Goal: Task Accomplishment & Management: Manage account settings

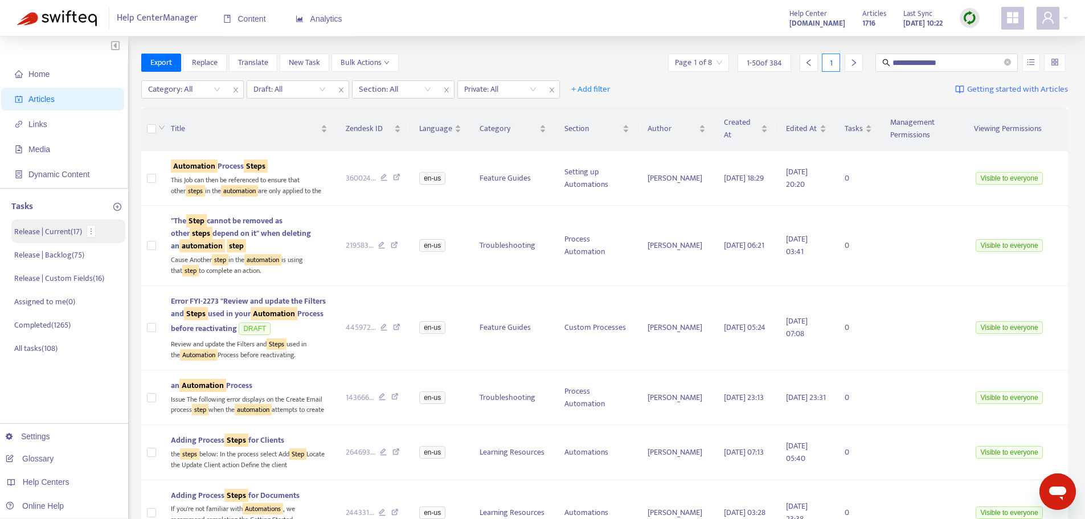
click at [51, 231] on p "Release | Current ( 17 )" at bounding box center [48, 232] width 68 height 12
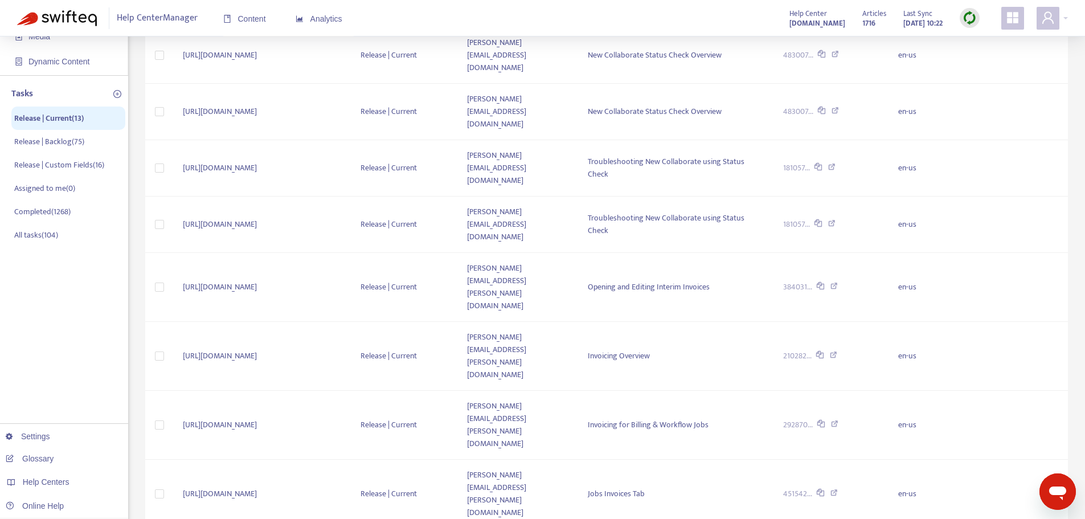
scroll to position [114, 0]
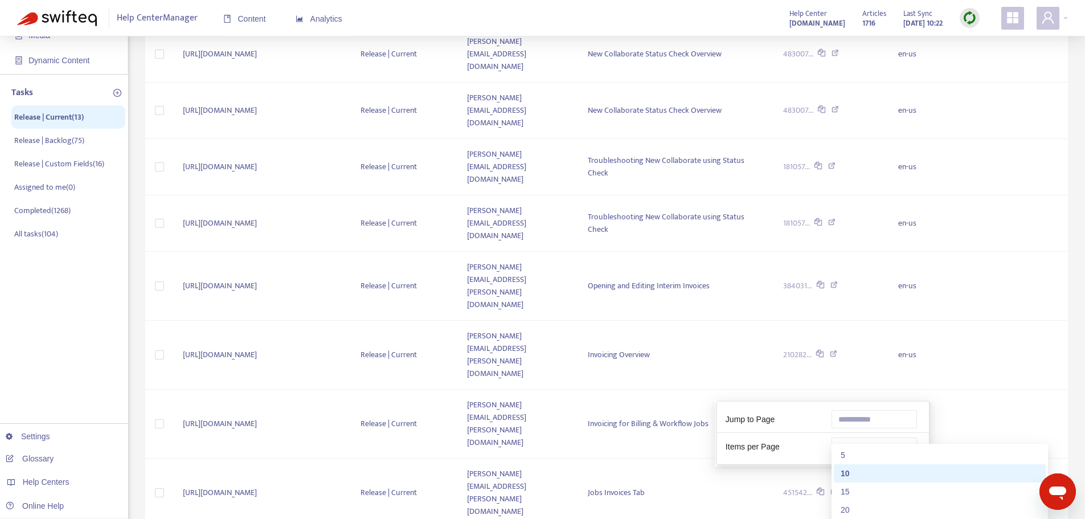
click at [863, 452] on span "10" at bounding box center [874, 446] width 72 height 17
click at [863, 518] on div "50" at bounding box center [940, 528] width 198 height 13
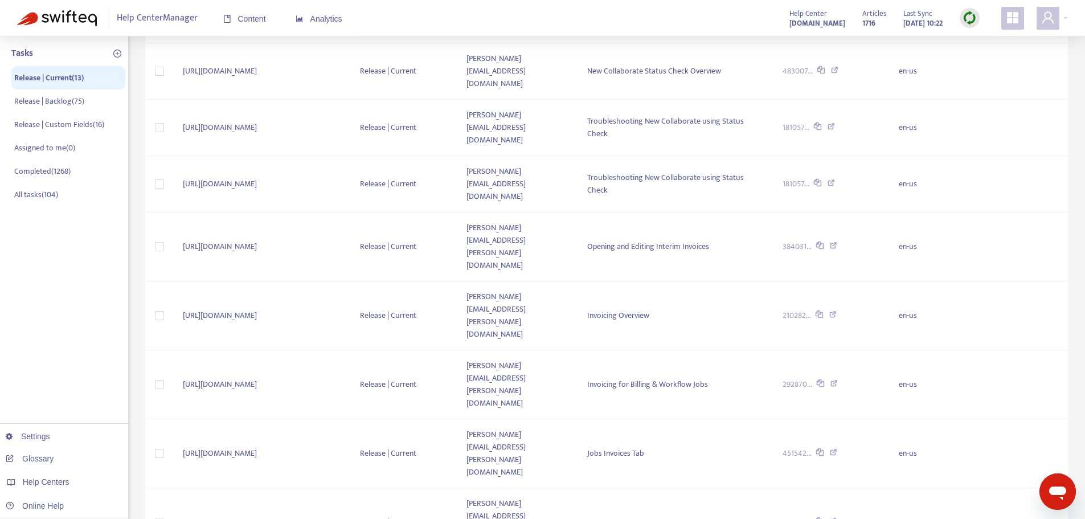
scroll to position [171, 0]
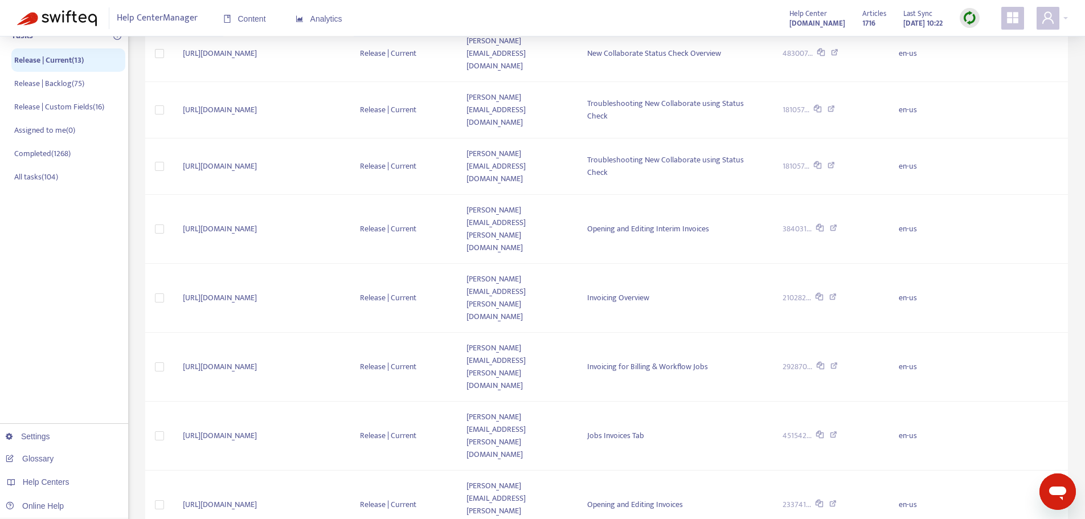
click at [627, 419] on div "Release | Current Getting started with tasks + Add task Complete Assign Delete …" at bounding box center [606, 365] width 923 height 965
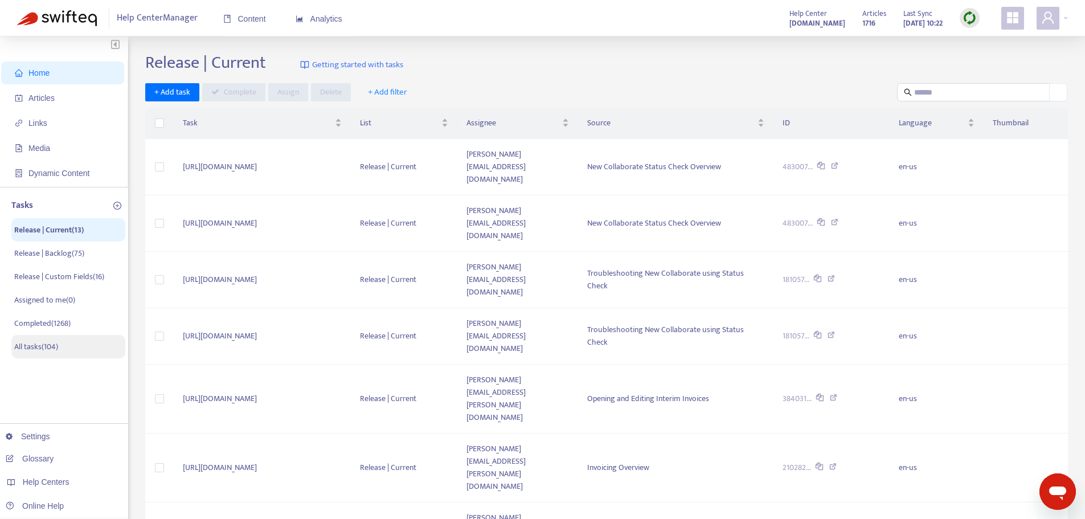
scroll to position [0, 0]
click at [52, 152] on span "Media" at bounding box center [65, 149] width 100 height 23
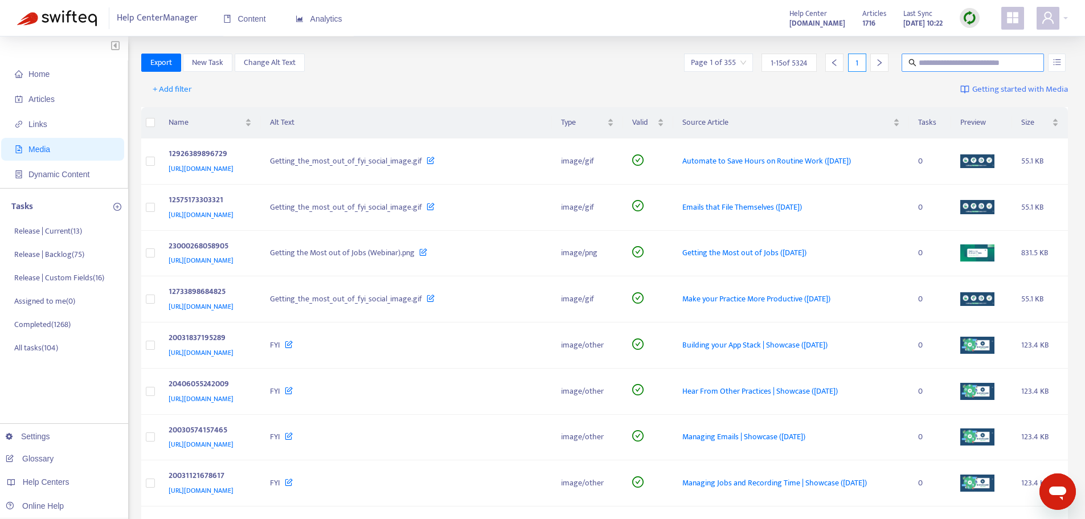
click at [941, 55] on span at bounding box center [973, 63] width 142 height 18
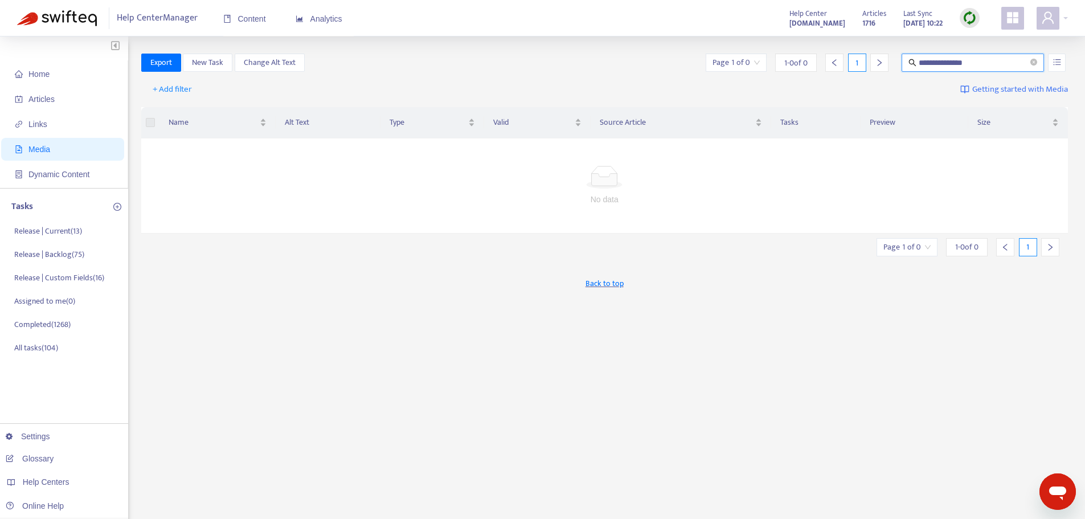
click at [929, 59] on input "**********" at bounding box center [973, 62] width 109 height 13
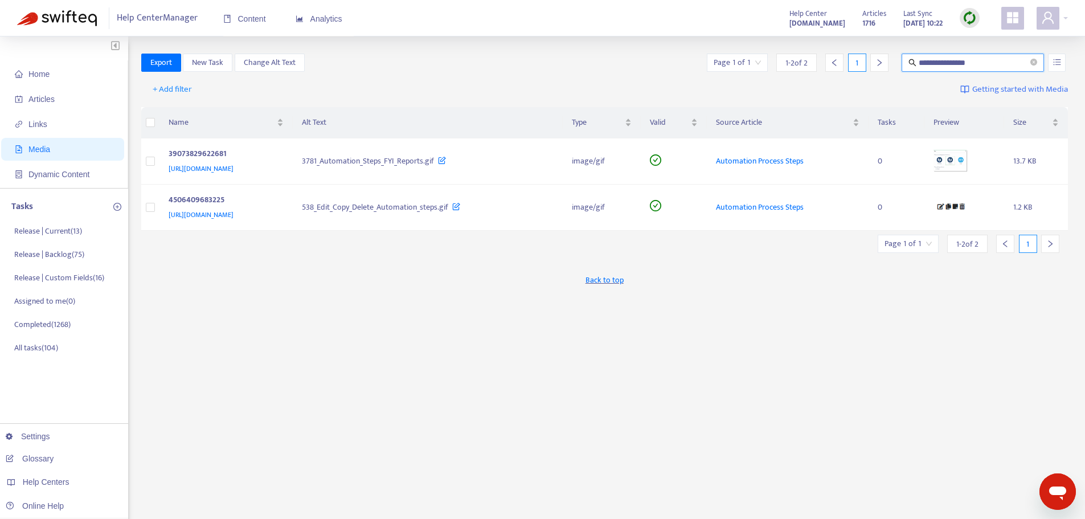
click at [747, 375] on div "**********" at bounding box center [604, 387] width 927 height 666
click at [981, 64] on input "**********" at bounding box center [973, 62] width 109 height 13
type input "**********"
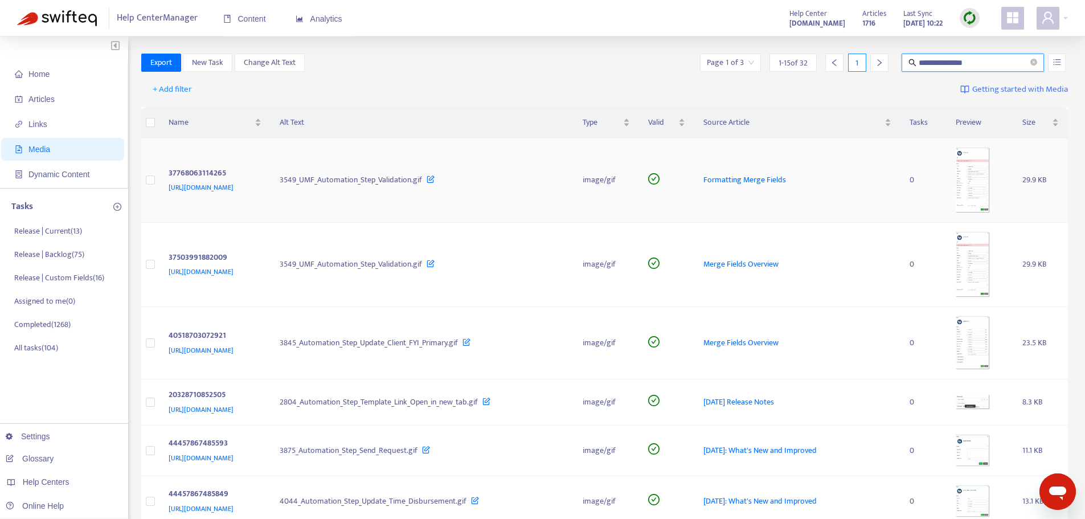
click at [990, 175] on img at bounding box center [973, 181] width 34 height 66
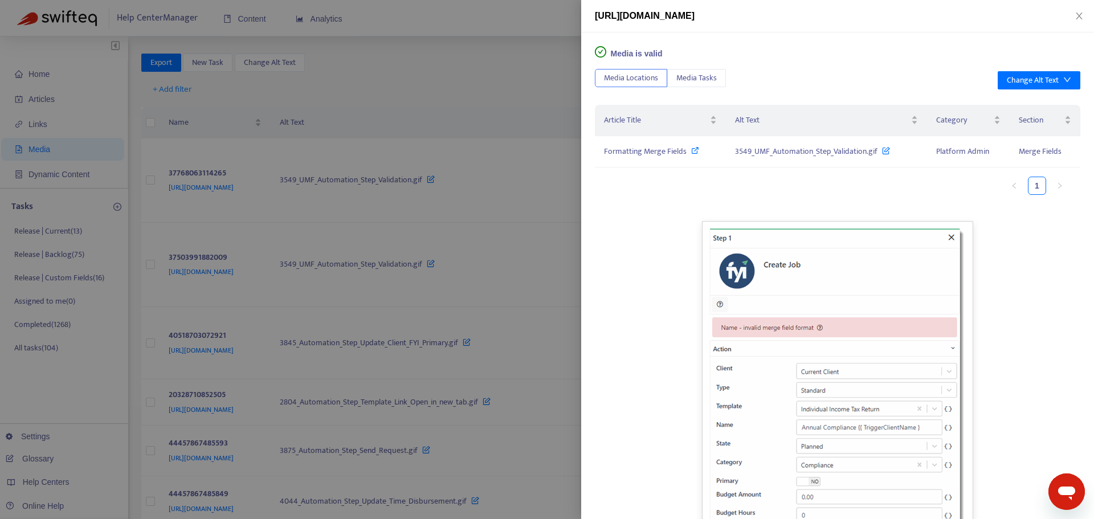
click at [467, 73] on div at bounding box center [547, 259] width 1094 height 519
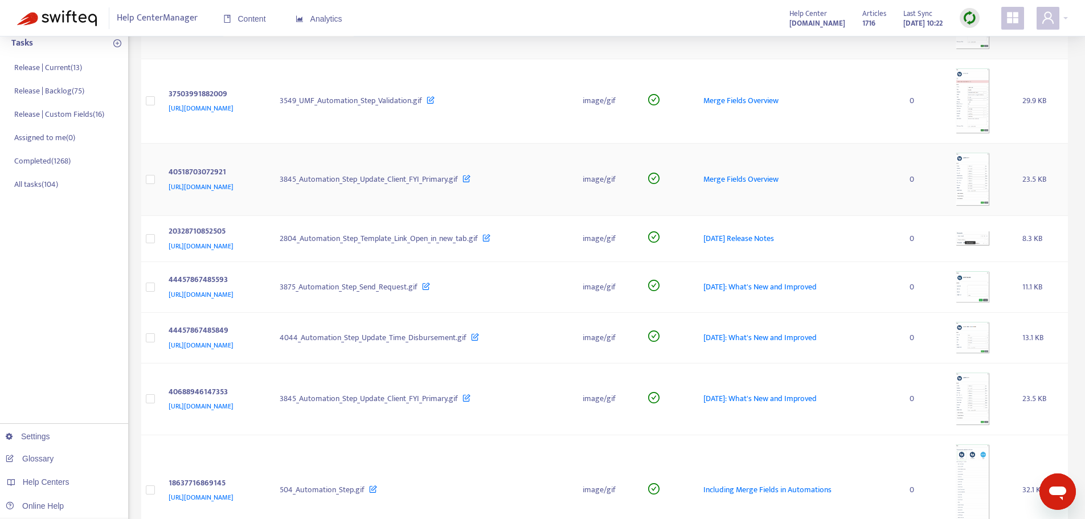
scroll to position [171, 0]
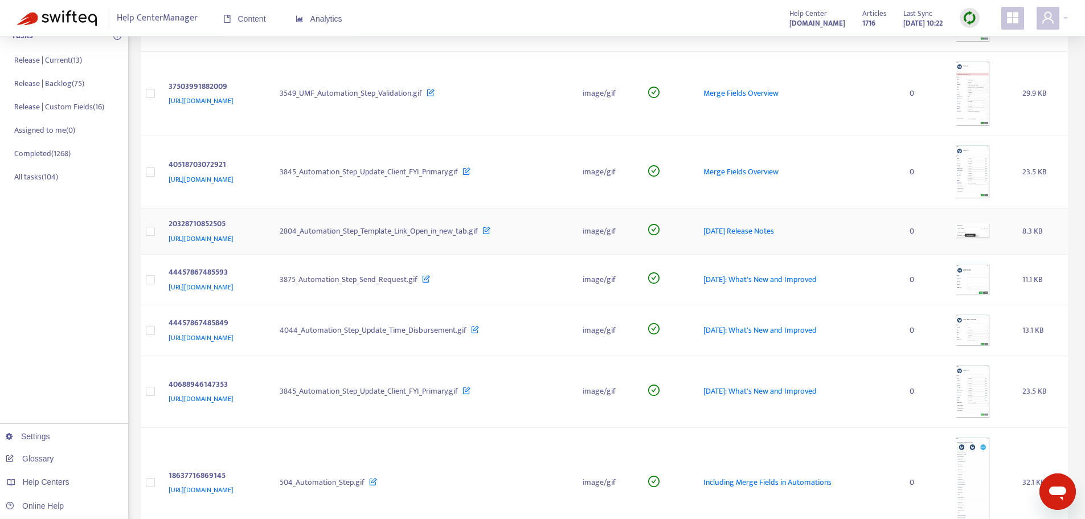
click at [985, 223] on img at bounding box center [973, 230] width 34 height 15
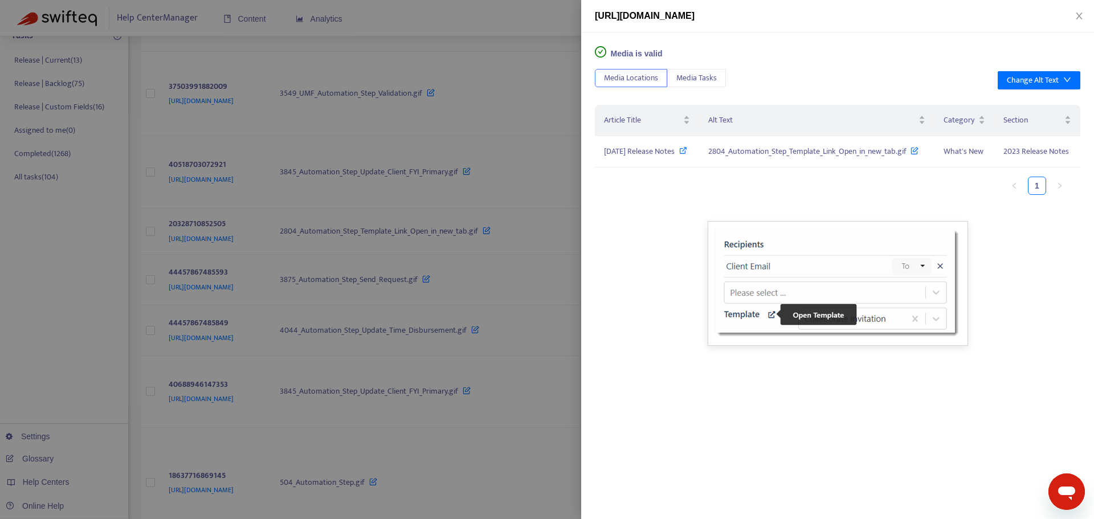
click at [530, 261] on div at bounding box center [547, 259] width 1094 height 519
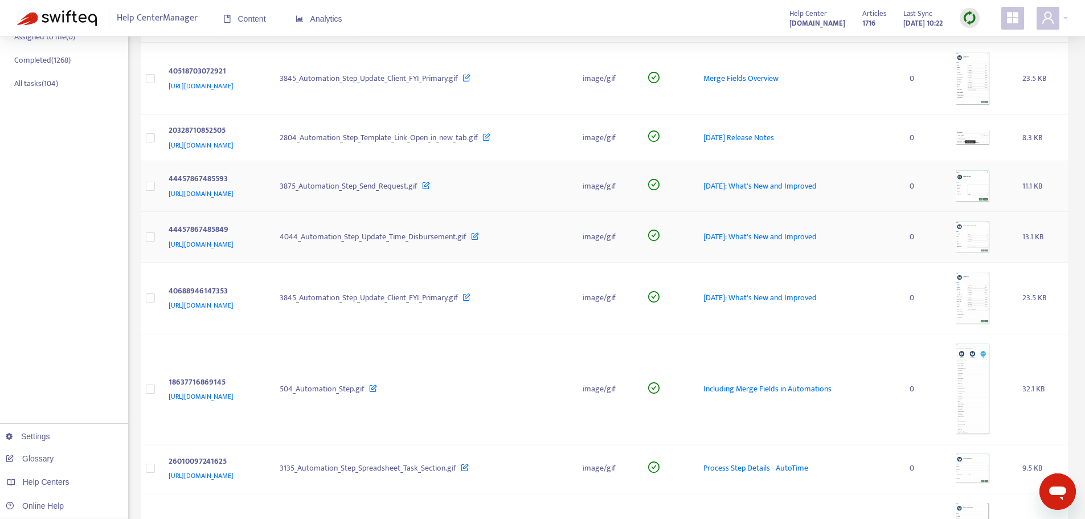
scroll to position [285, 0]
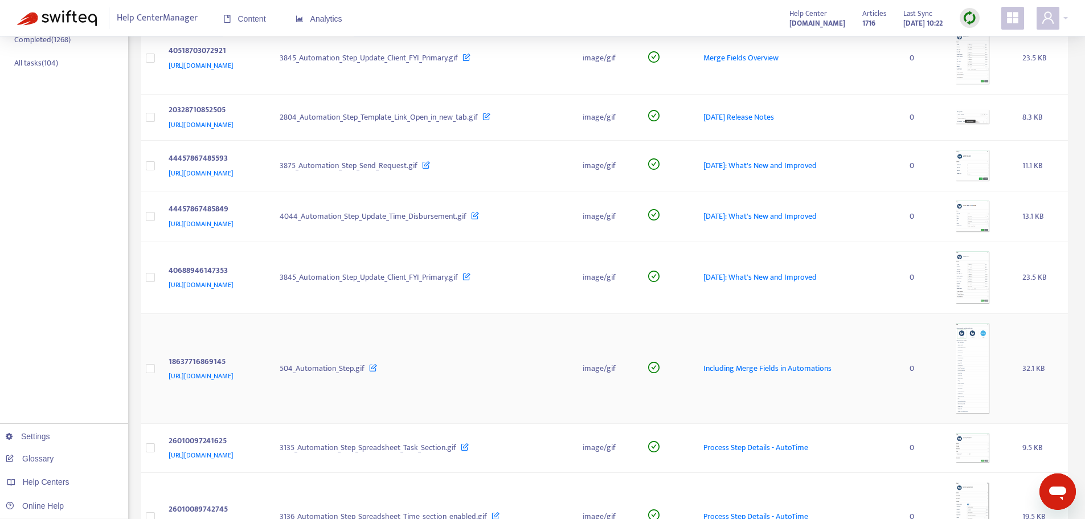
click at [977, 363] on img at bounding box center [973, 368] width 34 height 91
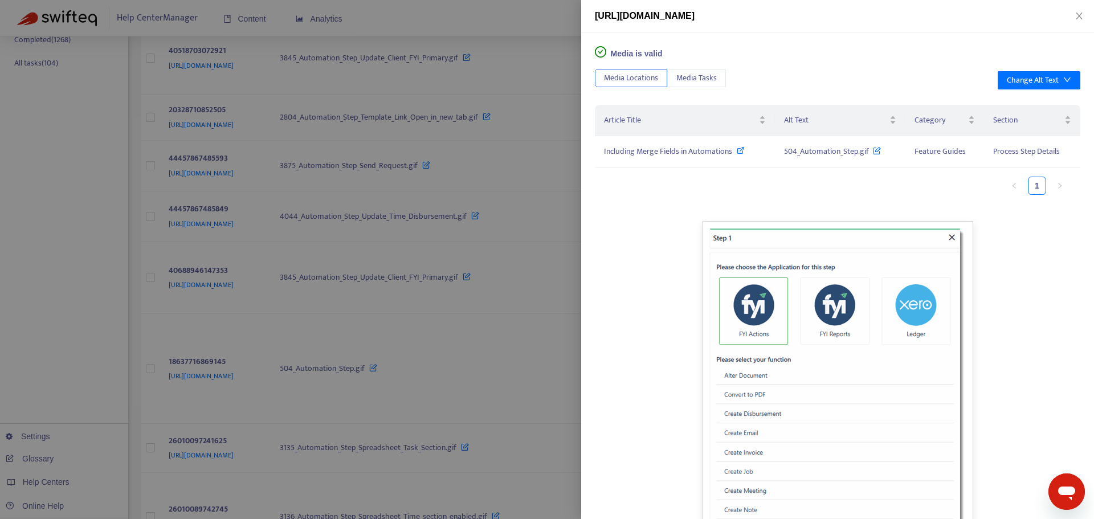
click at [517, 324] on div at bounding box center [547, 259] width 1094 height 519
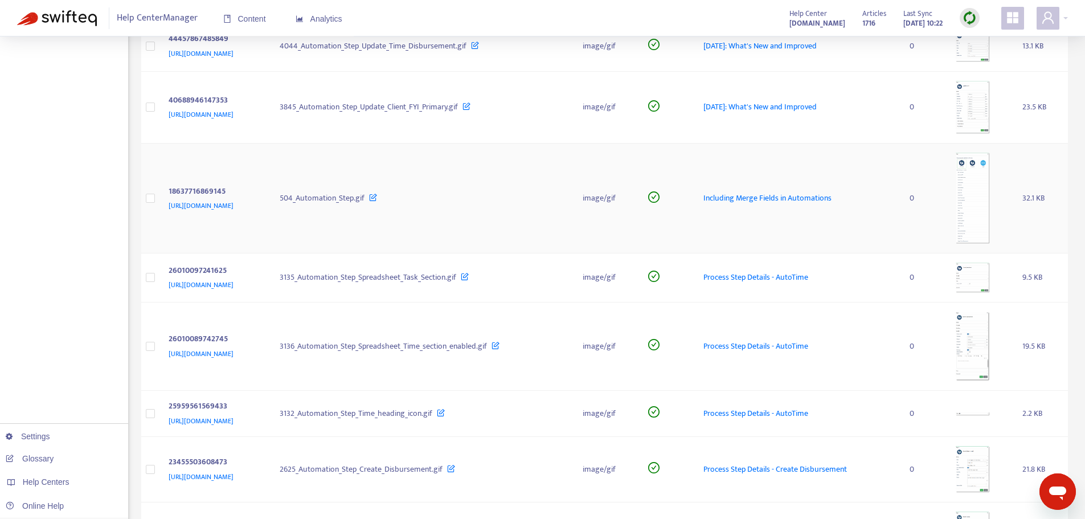
scroll to position [456, 0]
click at [990, 282] on img at bounding box center [973, 277] width 34 height 30
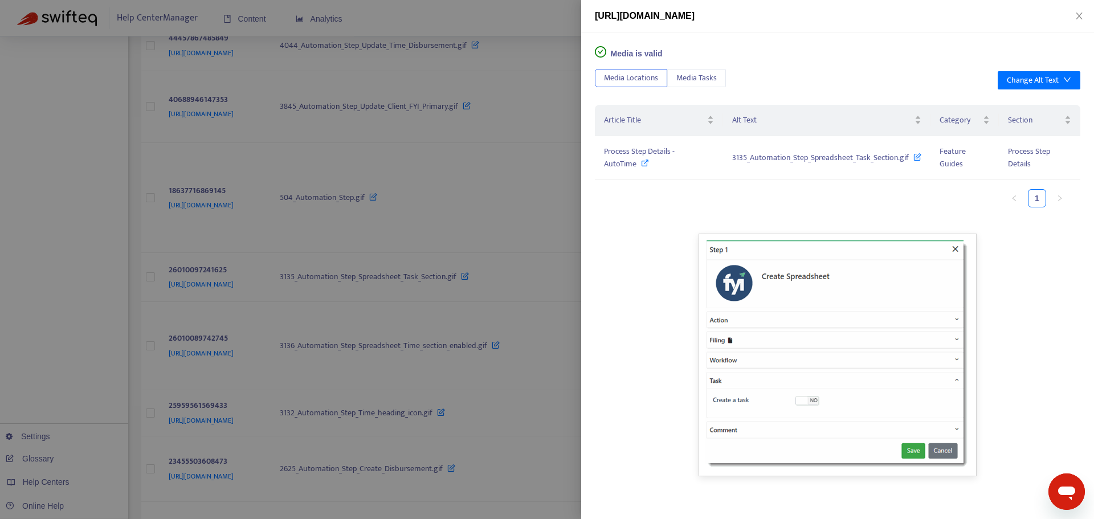
click at [521, 308] on div at bounding box center [547, 259] width 1094 height 519
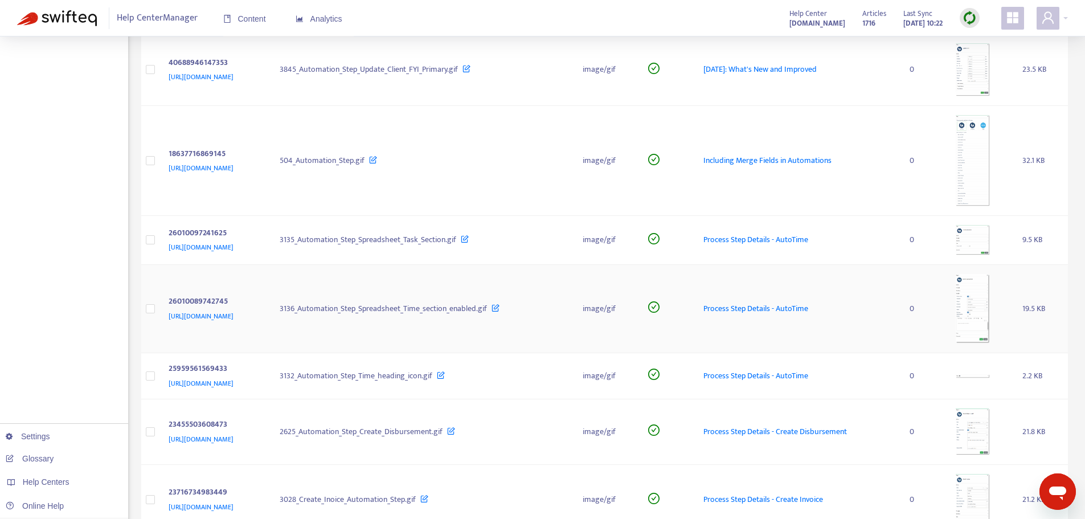
scroll to position [513, 0]
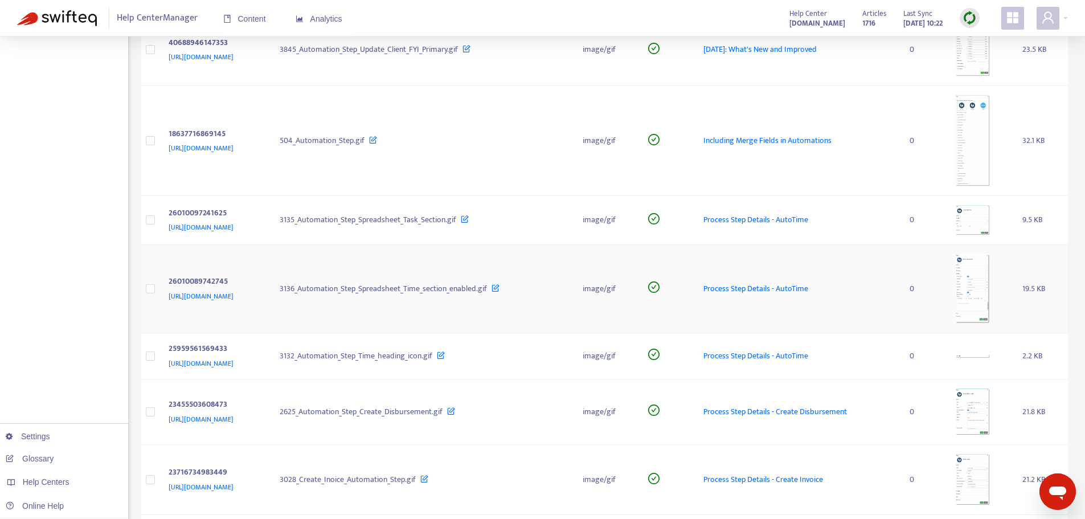
click at [982, 292] on img at bounding box center [973, 288] width 34 height 69
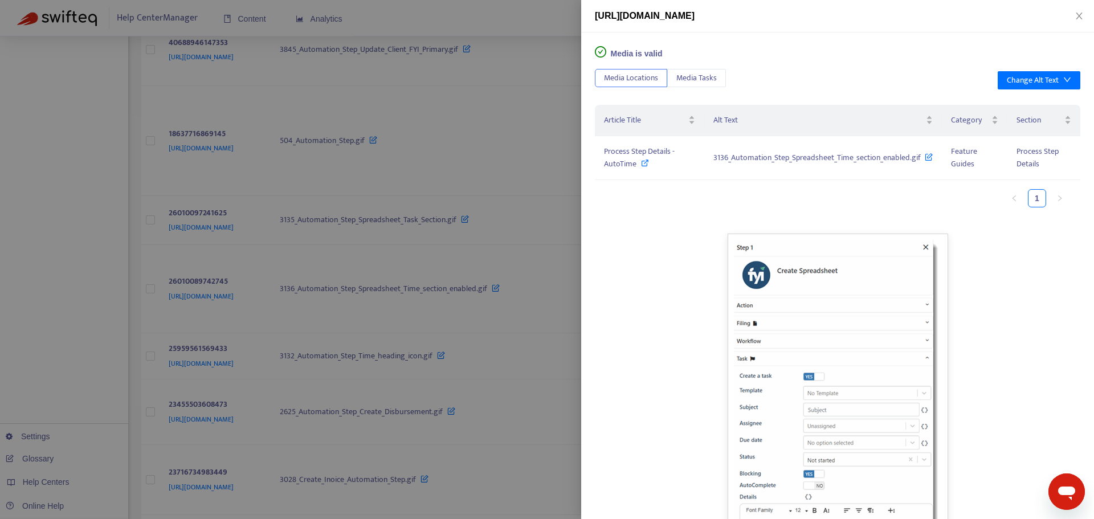
click at [512, 327] on div at bounding box center [547, 259] width 1094 height 519
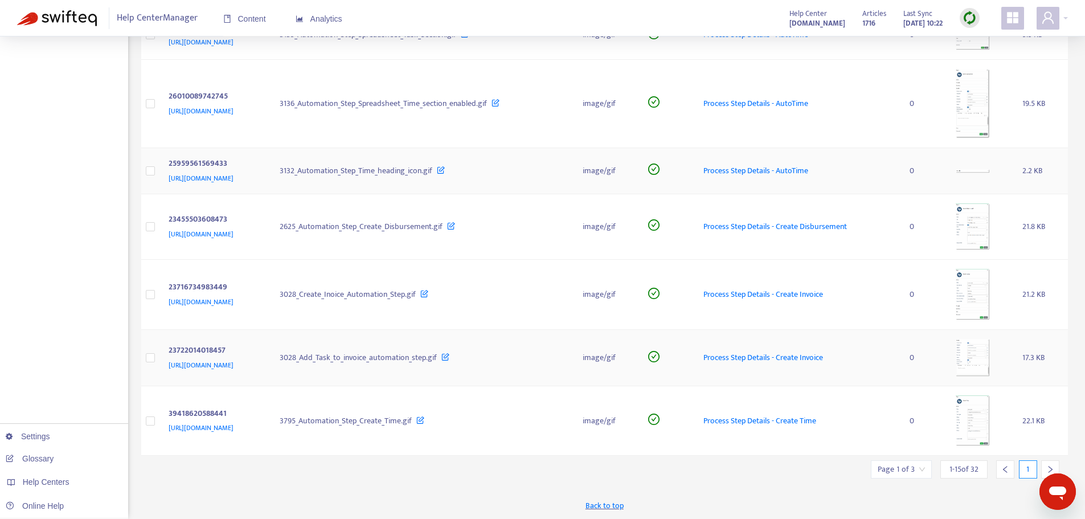
scroll to position [698, 0]
click at [1049, 463] on div at bounding box center [1050, 469] width 18 height 18
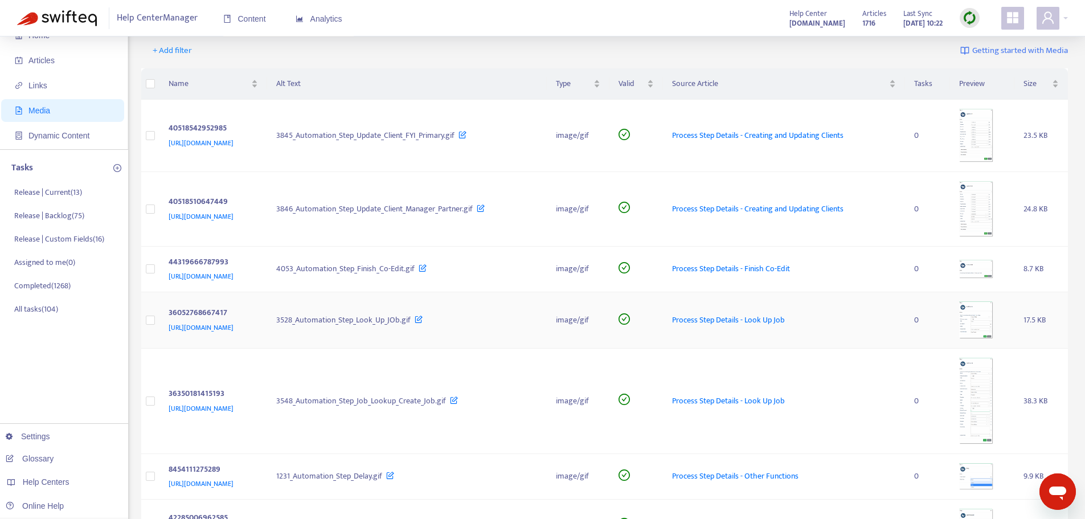
scroll to position [114, 0]
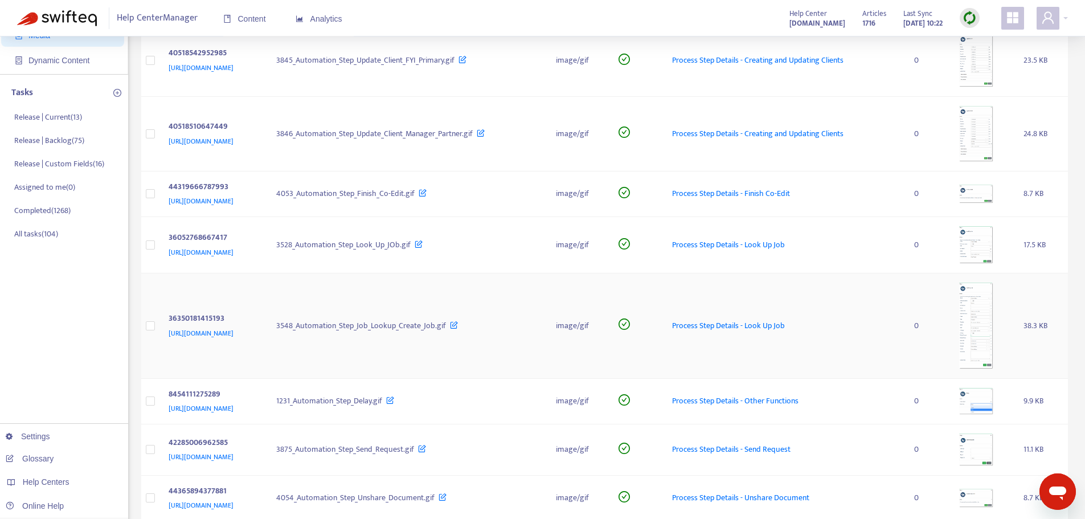
click at [993, 324] on img at bounding box center [976, 326] width 34 height 87
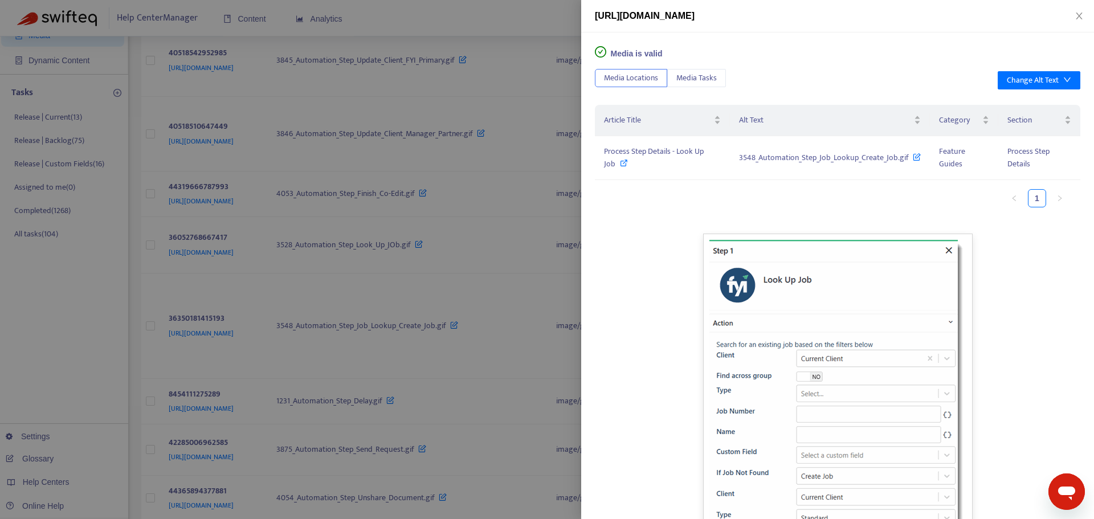
click at [513, 299] on div at bounding box center [547, 259] width 1094 height 519
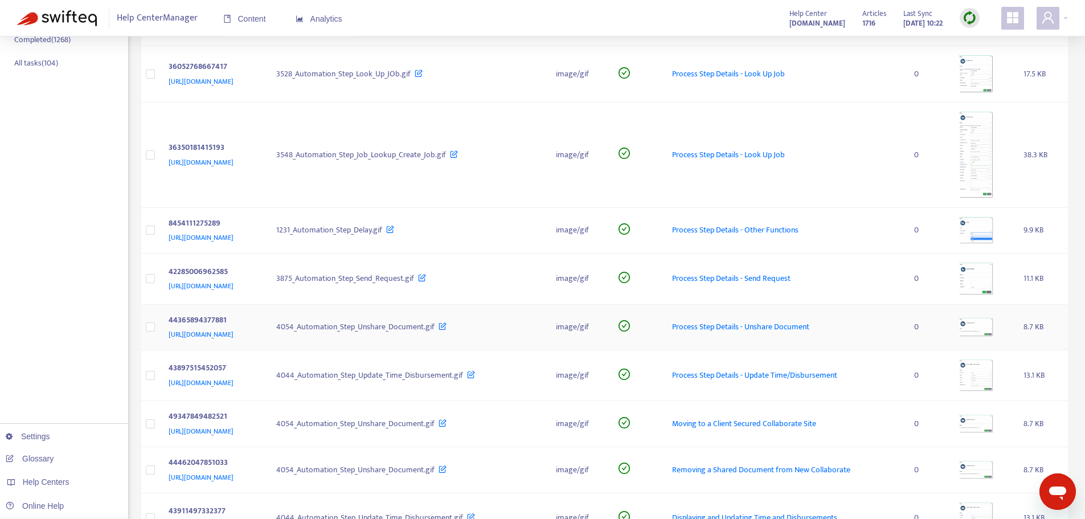
scroll to position [342, 0]
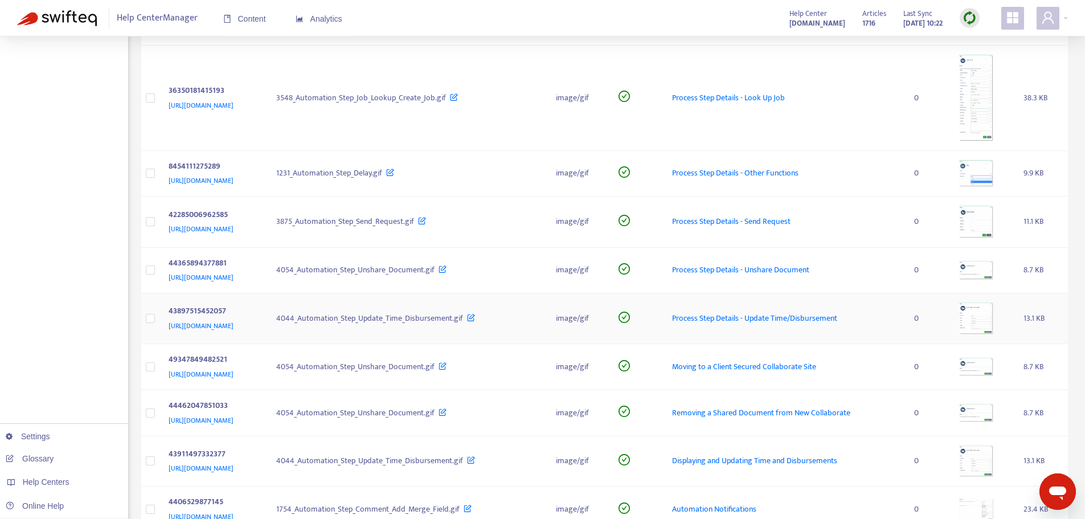
click at [984, 318] on img at bounding box center [976, 318] width 34 height 32
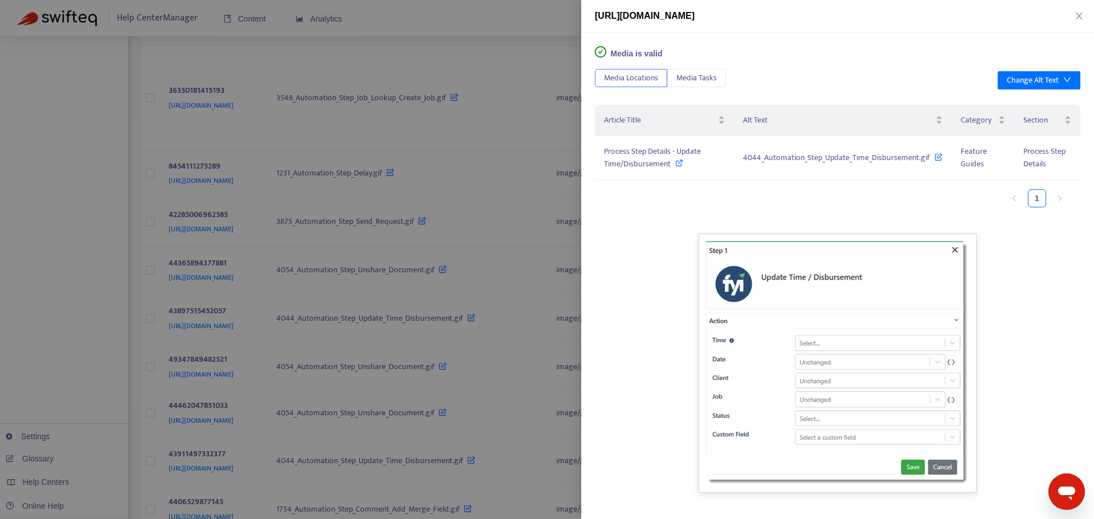
click at [522, 347] on div at bounding box center [547, 259] width 1094 height 519
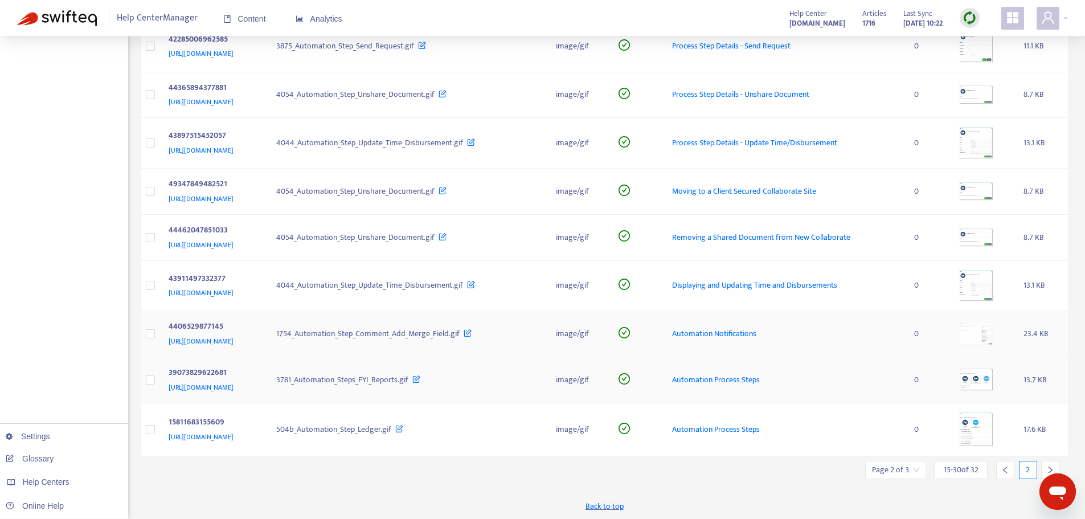
scroll to position [518, 0]
click at [993, 377] on img at bounding box center [976, 378] width 34 height 22
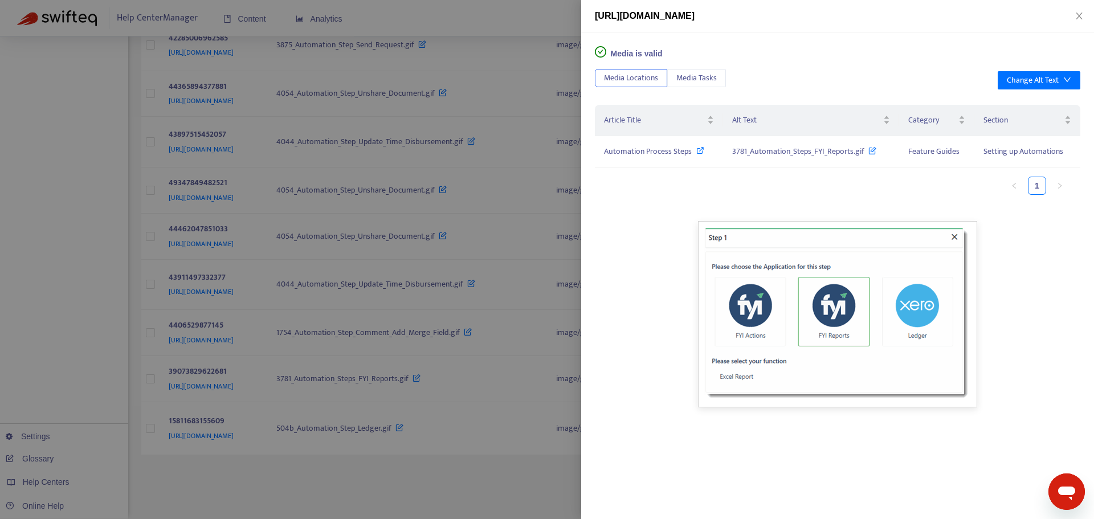
click at [427, 481] on div at bounding box center [547, 259] width 1094 height 519
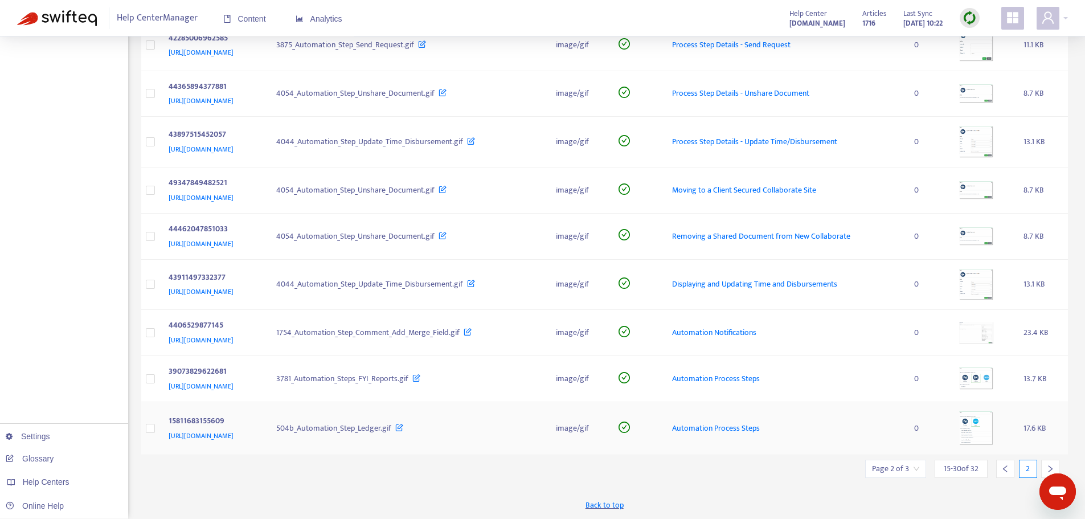
click at [1053, 463] on div at bounding box center [1050, 469] width 18 height 18
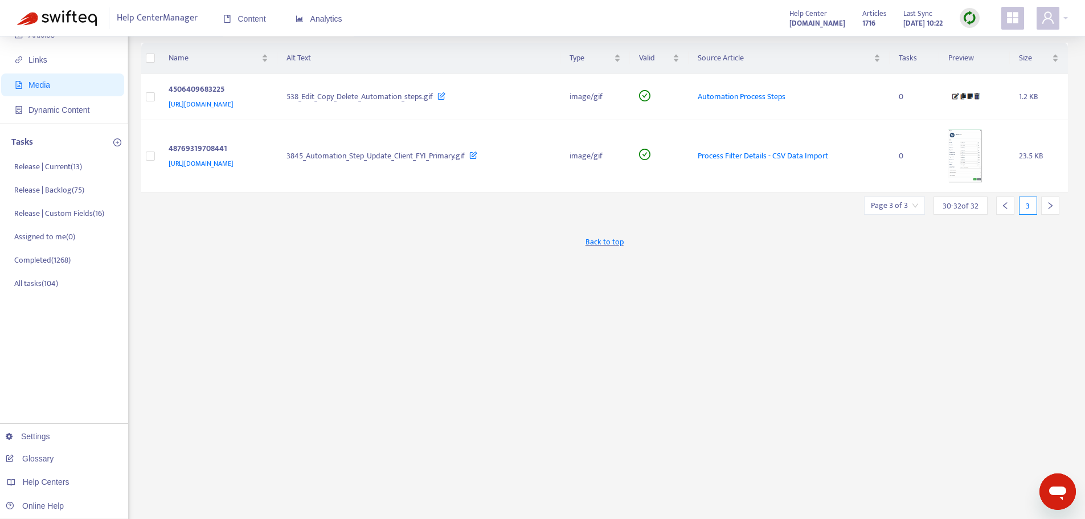
scroll to position [0, 0]
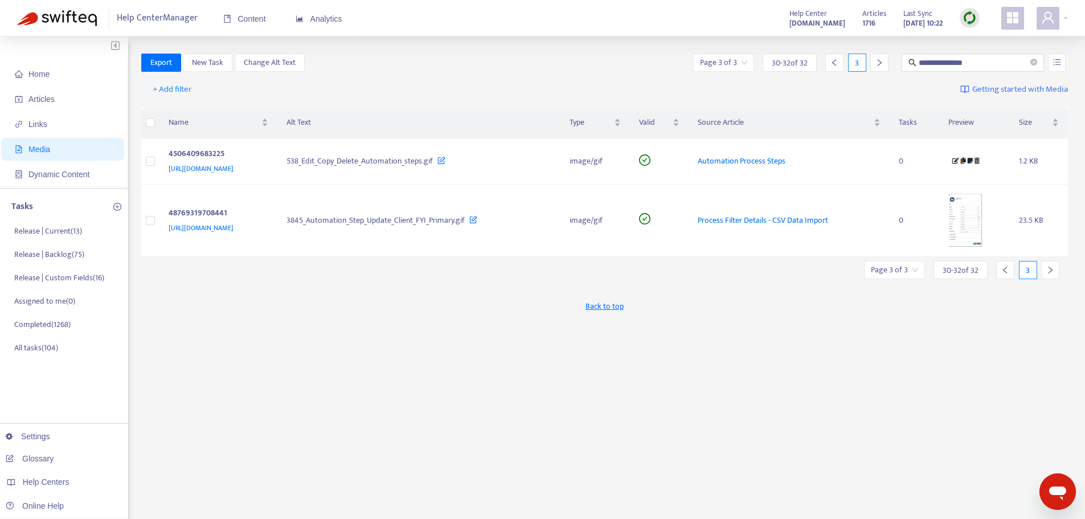
click at [338, 297] on div "Back to top" at bounding box center [604, 306] width 927 height 28
click at [461, 367] on div "**********" at bounding box center [604, 387] width 927 height 666
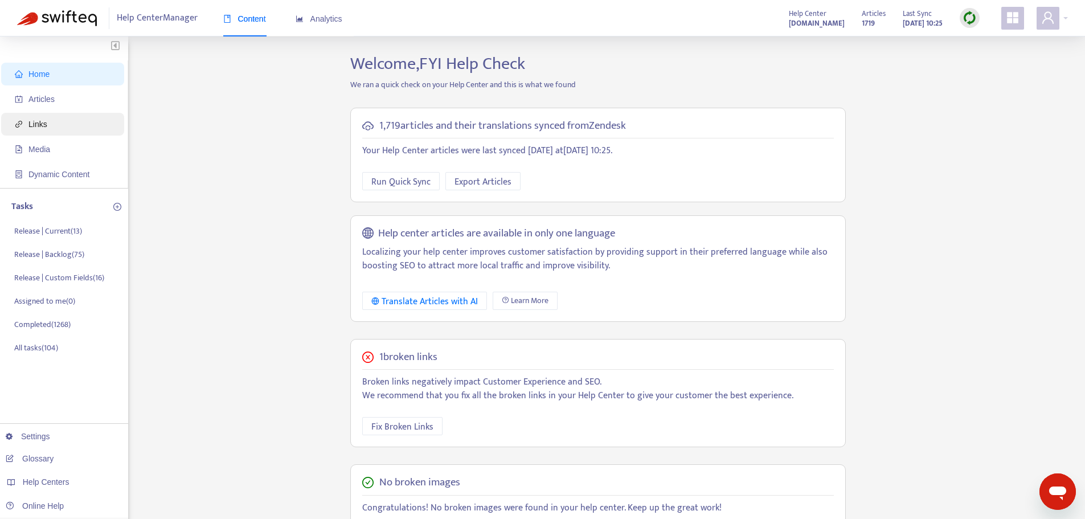
drag, startPoint x: 46, startPoint y: 105, endPoint x: 62, endPoint y: 126, distance: 26.8
click at [46, 105] on span "Articles" at bounding box center [65, 99] width 100 height 23
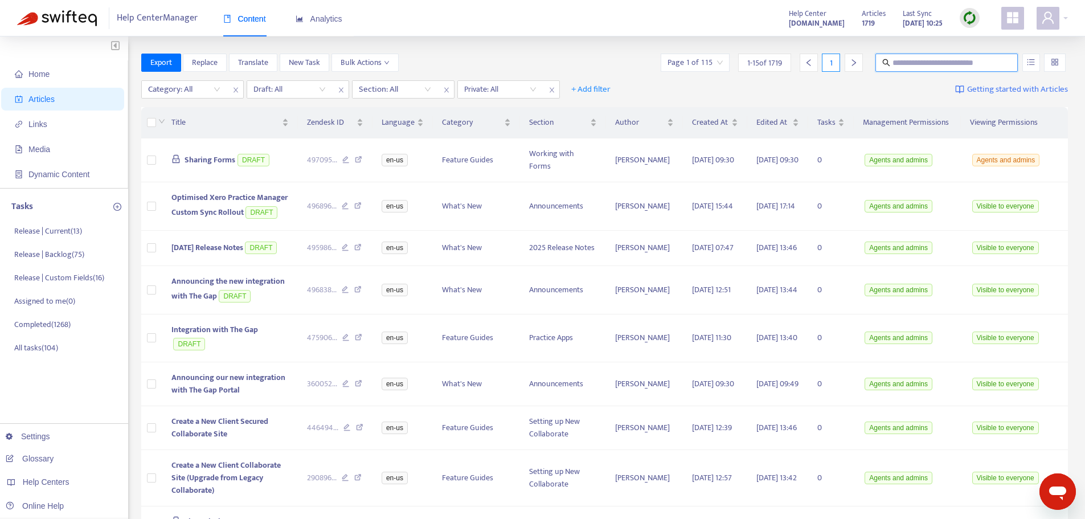
click at [905, 63] on input "text" at bounding box center [947, 62] width 109 height 13
type input "**********"
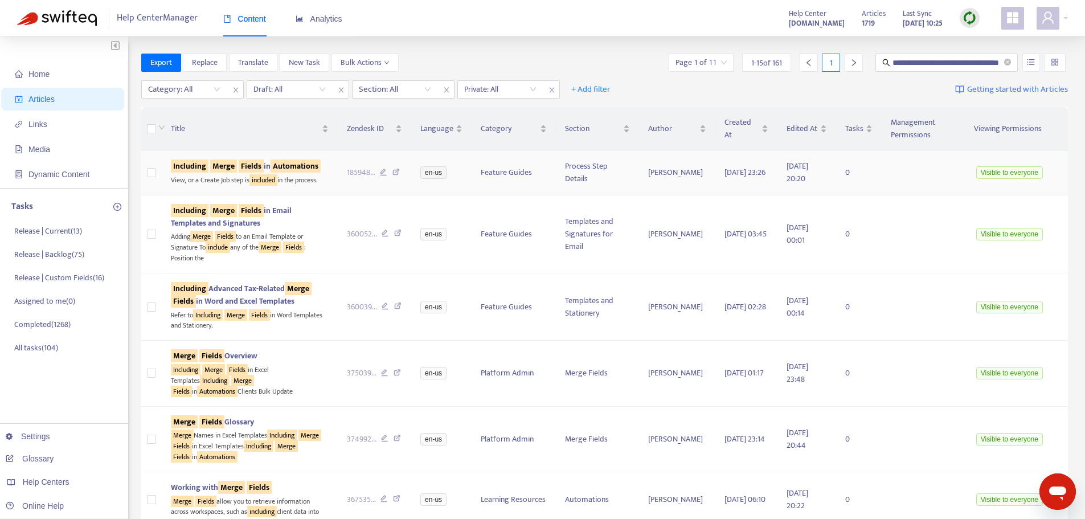
click at [525, 195] on td "Feature Guides" at bounding box center [514, 173] width 84 height 44
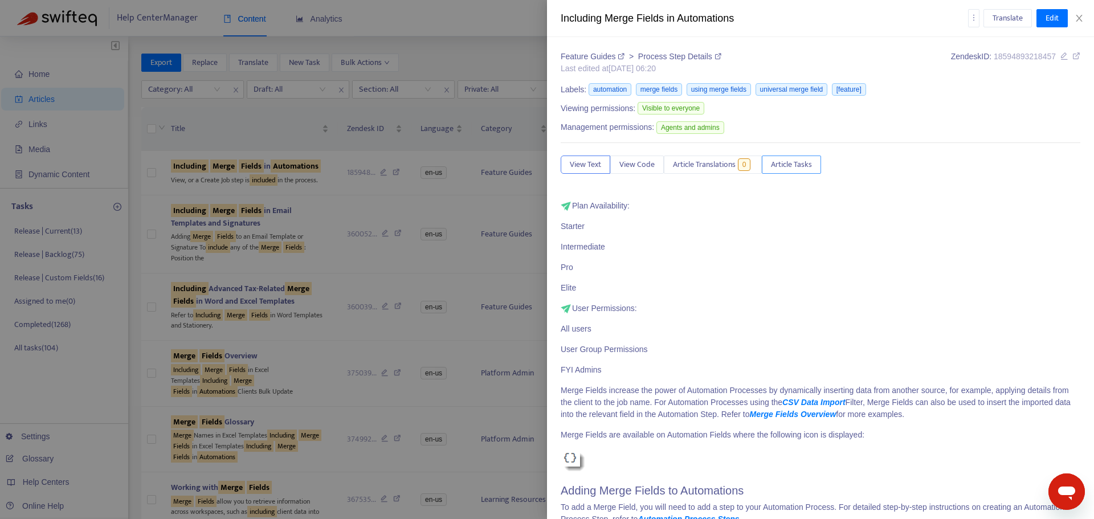
click at [806, 163] on span "Article Tasks" at bounding box center [791, 164] width 41 height 13
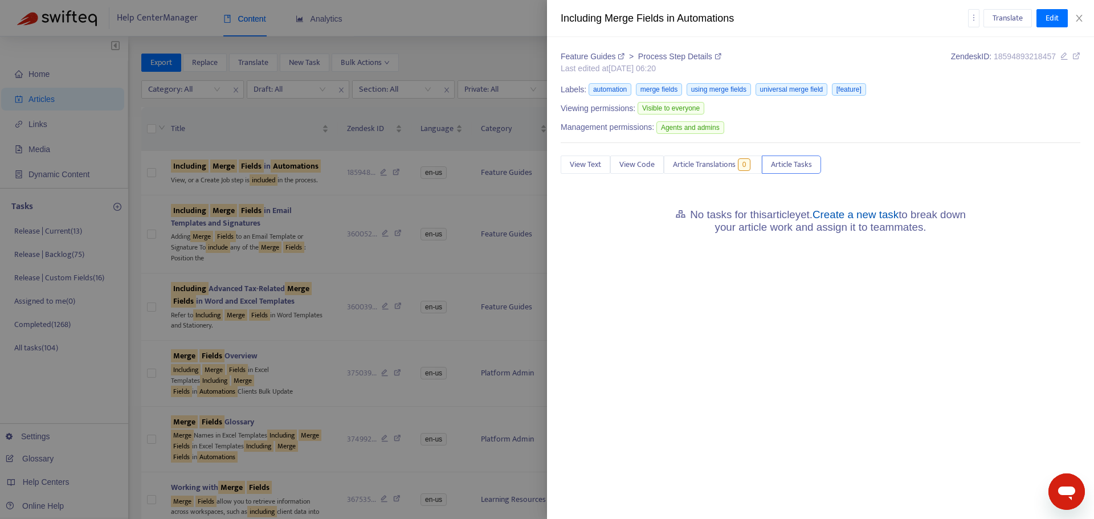
click at [875, 218] on link "Create a new task" at bounding box center [855, 214] width 86 height 12
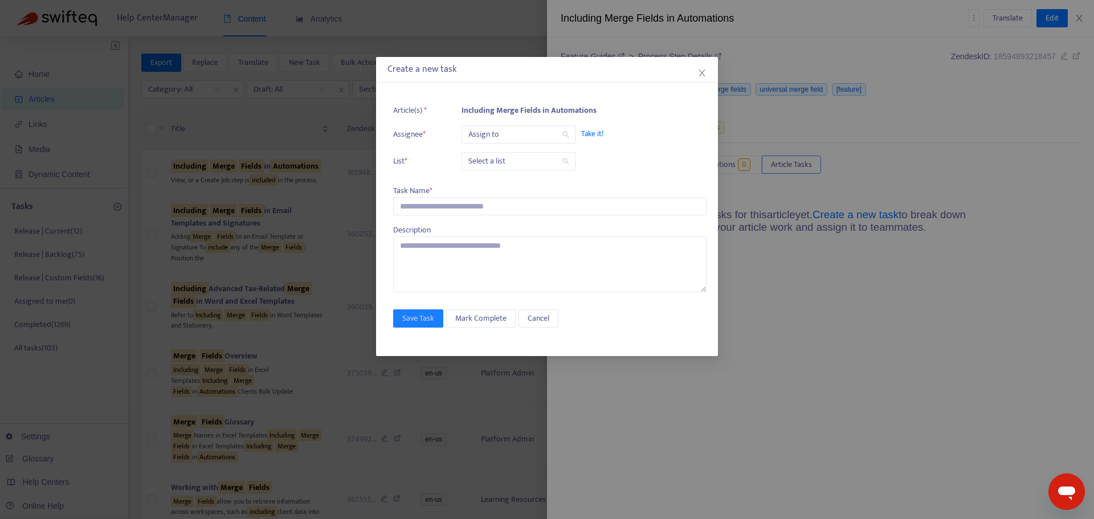
click at [538, 138] on input "search" at bounding box center [518, 134] width 100 height 17
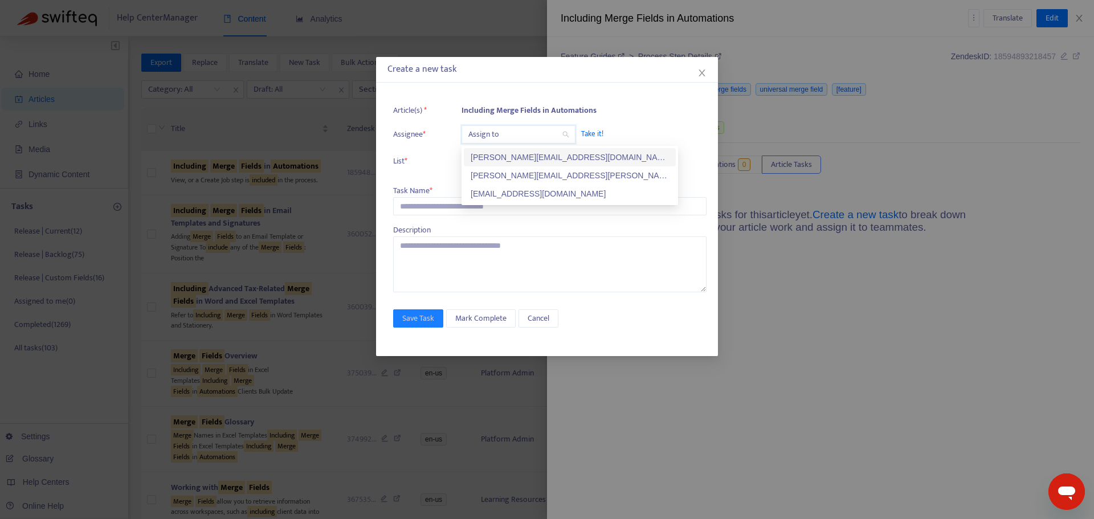
click at [516, 158] on div "[PERSON_NAME][EMAIL_ADDRESS][DOMAIN_NAME]" at bounding box center [570, 157] width 198 height 13
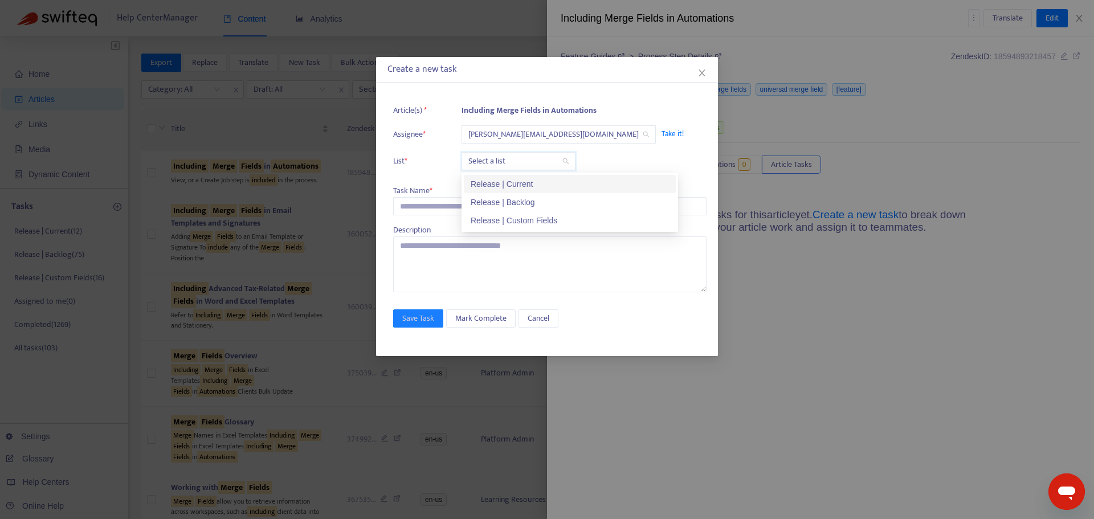
click at [510, 163] on input "search" at bounding box center [518, 161] width 100 height 17
click at [509, 182] on div "Release | Current" at bounding box center [570, 184] width 198 height 13
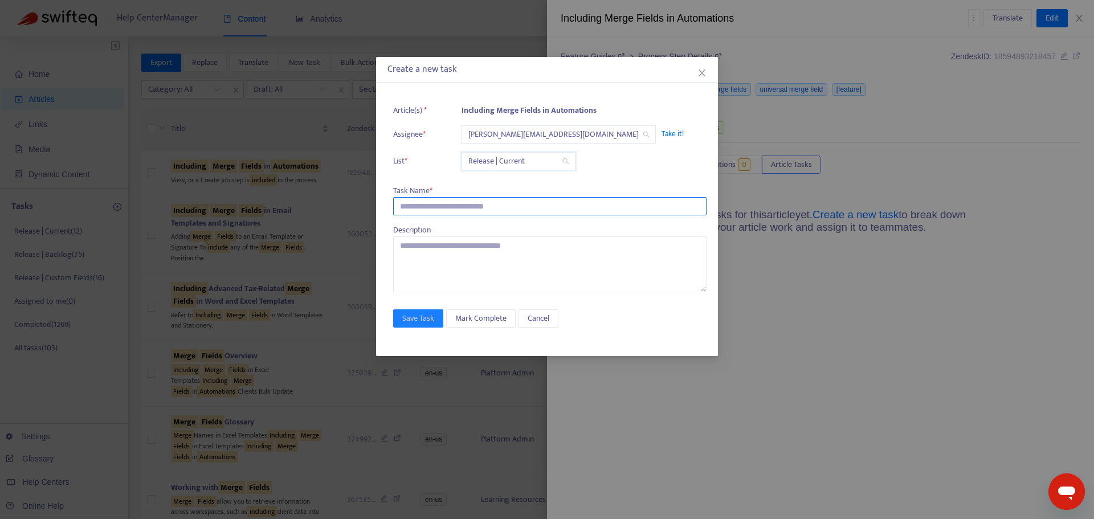
click at [453, 202] on input "text" at bounding box center [549, 206] width 313 height 18
paste input "**********"
type input "**********"
click at [427, 321] on span "Save Task" at bounding box center [418, 318] width 32 height 13
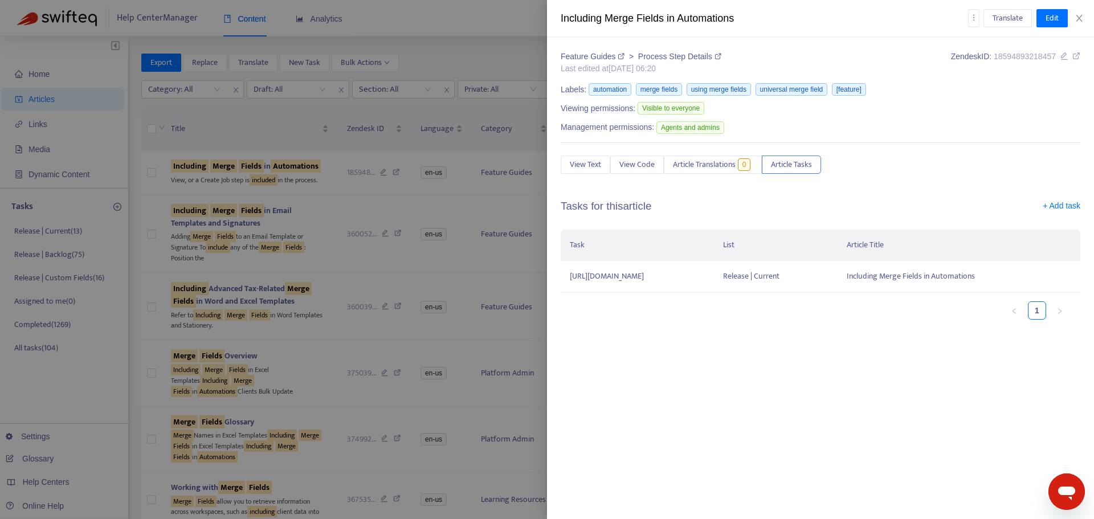
click at [482, 42] on div at bounding box center [547, 259] width 1094 height 519
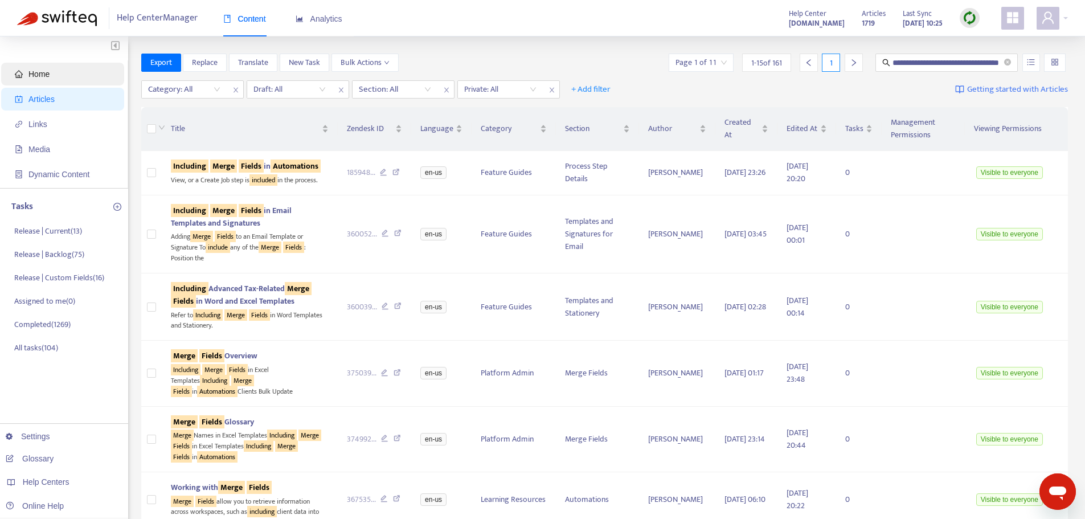
click at [58, 80] on span "Home" at bounding box center [65, 74] width 100 height 23
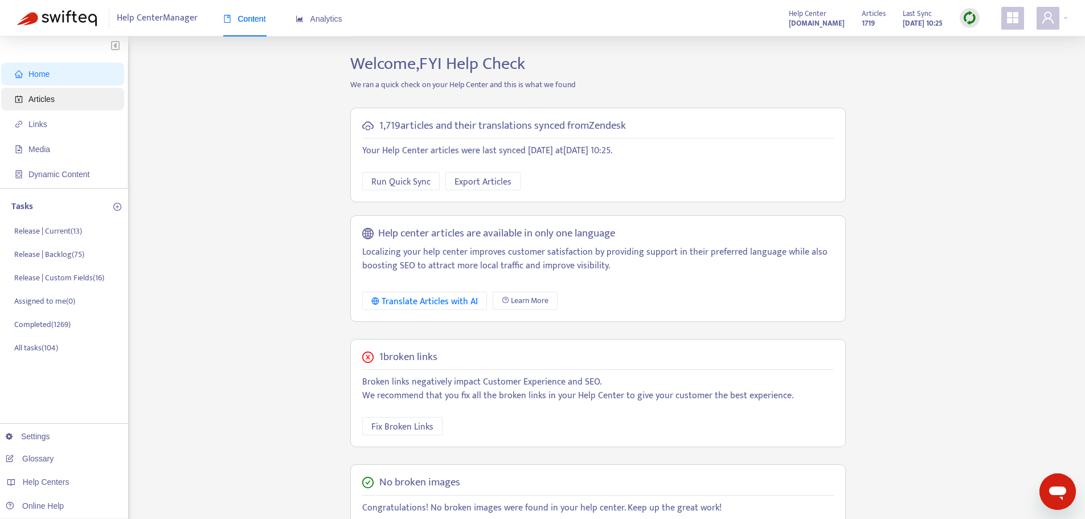
click at [75, 98] on span "Articles" at bounding box center [65, 99] width 100 height 23
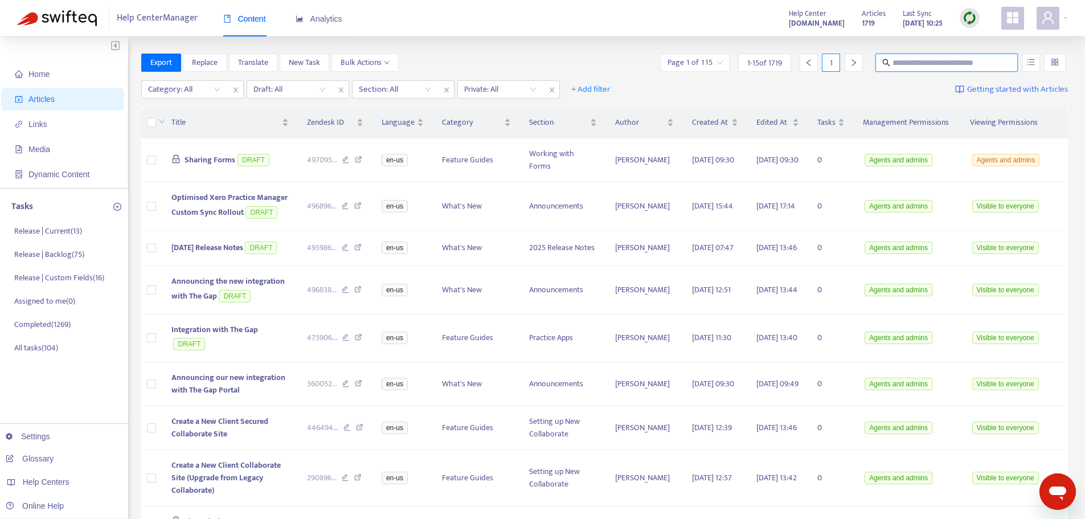
click at [918, 66] on input "text" at bounding box center [947, 62] width 109 height 13
type input "**********"
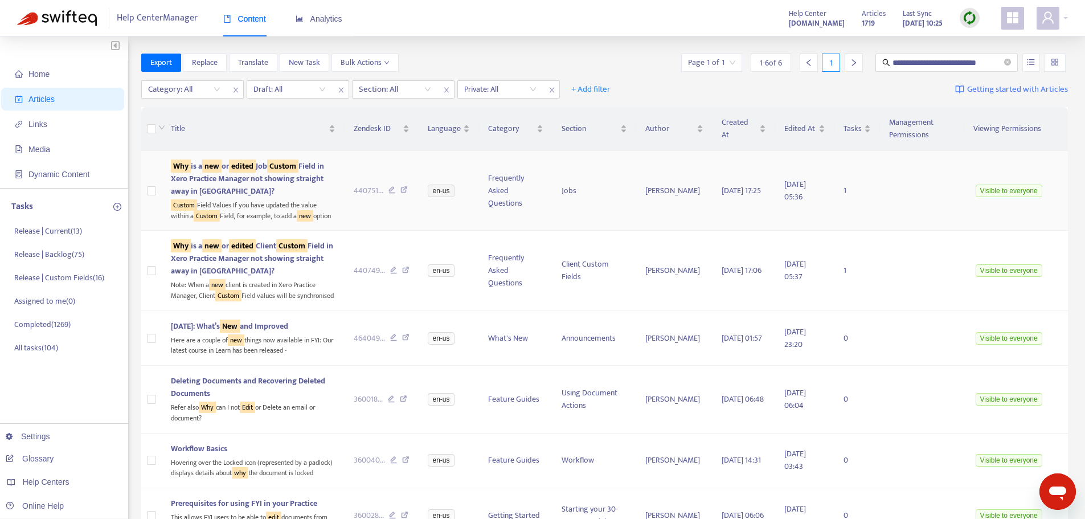
click at [909, 197] on td at bounding box center [922, 191] width 84 height 80
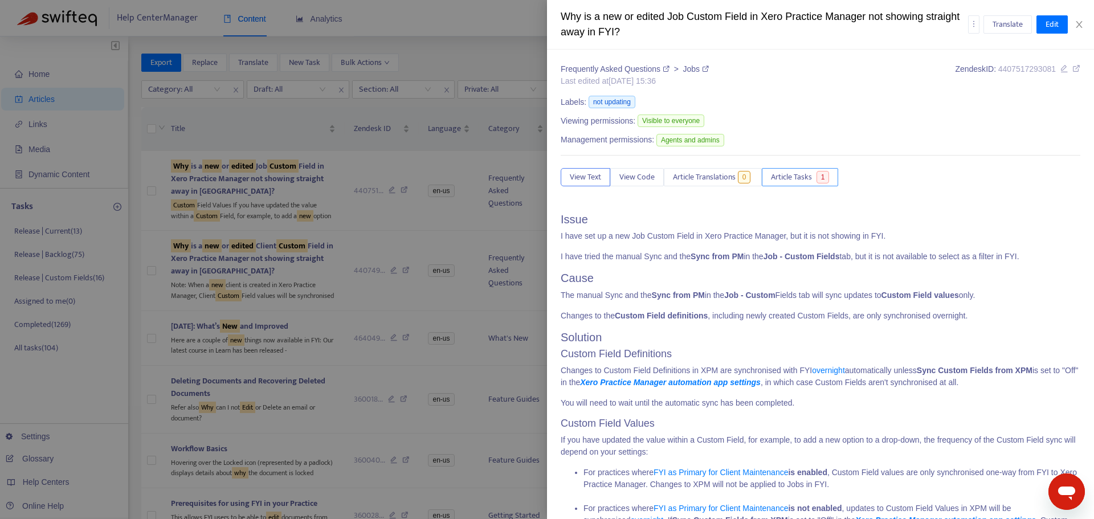
click at [790, 179] on span "Article Tasks" at bounding box center [791, 177] width 41 height 13
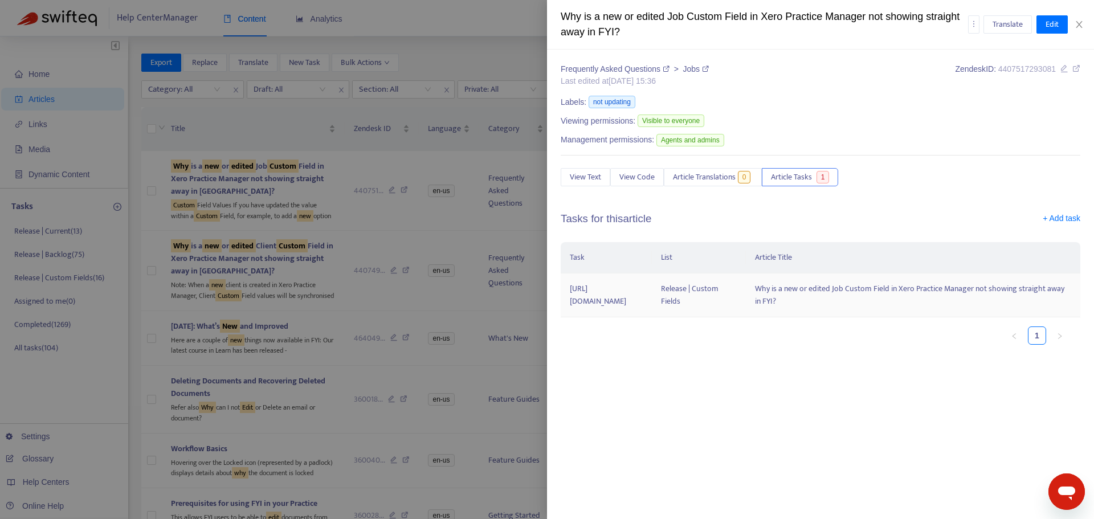
click at [652, 317] on td "[URL][DOMAIN_NAME]" at bounding box center [606, 295] width 91 height 44
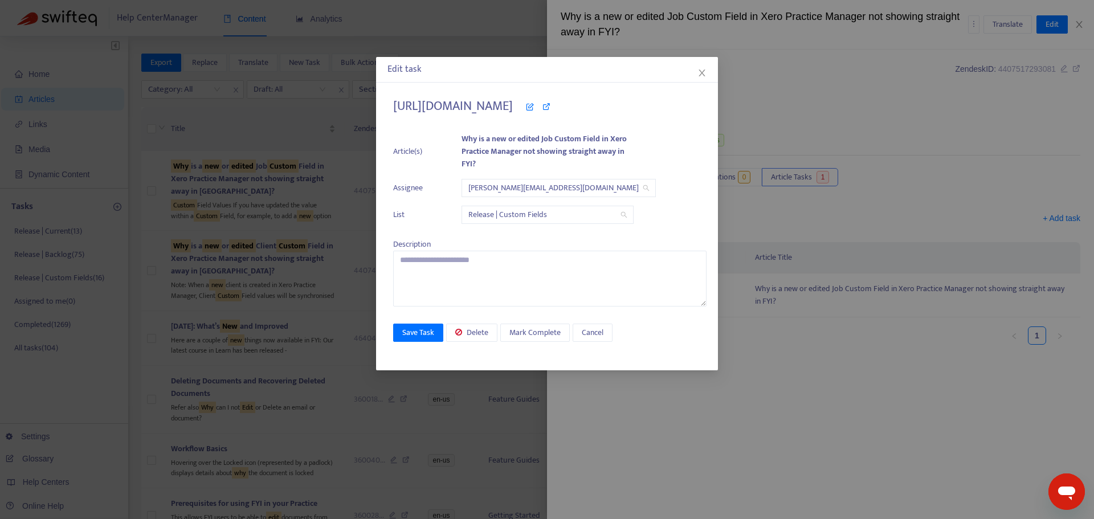
click at [516, 217] on span "Release | Custom Fields" at bounding box center [547, 214] width 158 height 17
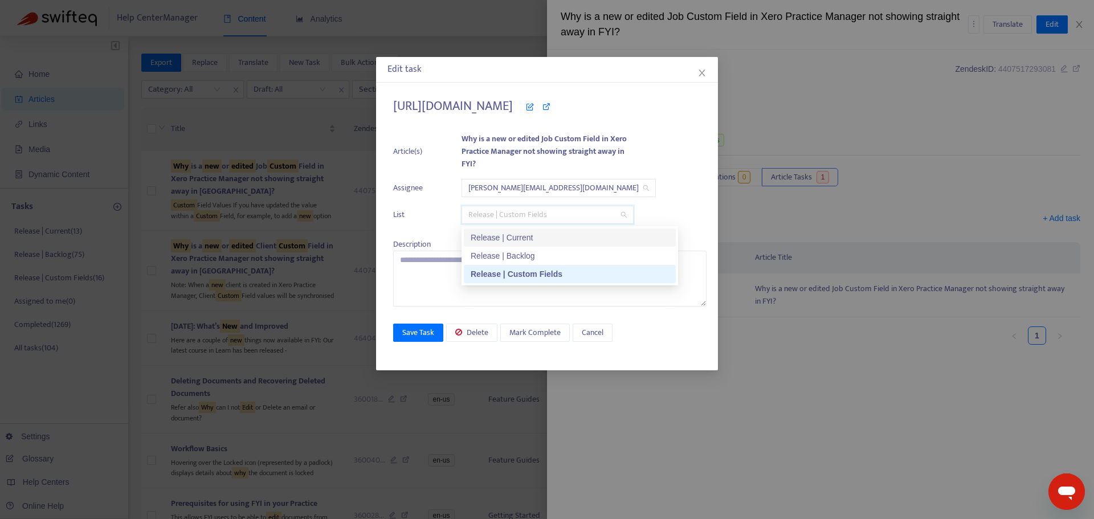
click at [516, 236] on div "Release | Current" at bounding box center [570, 237] width 198 height 13
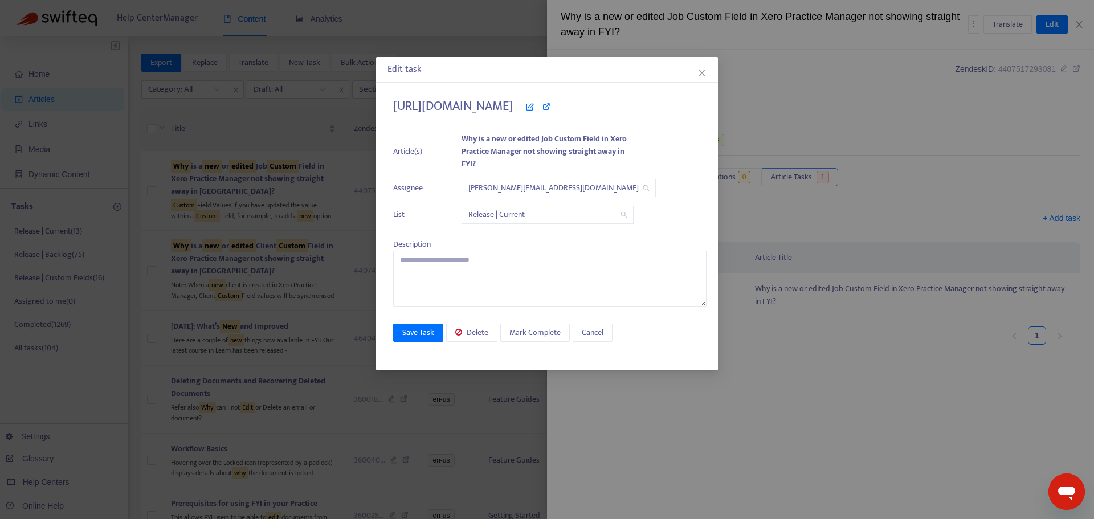
drag, startPoint x: 639, startPoint y: 103, endPoint x: 392, endPoint y: 109, distance: 246.7
click at [392, 109] on div "[URL][DOMAIN_NAME] Article(s) Why is a new or edited Job Custom Field in Xero P…" at bounding box center [547, 228] width 342 height 283
copy h4 "[URL][DOMAIN_NAME]"
click at [648, 108] on h4 "[URL][DOMAIN_NAME]" at bounding box center [549, 106] width 313 height 15
click at [534, 110] on icon at bounding box center [530, 107] width 8 height 8
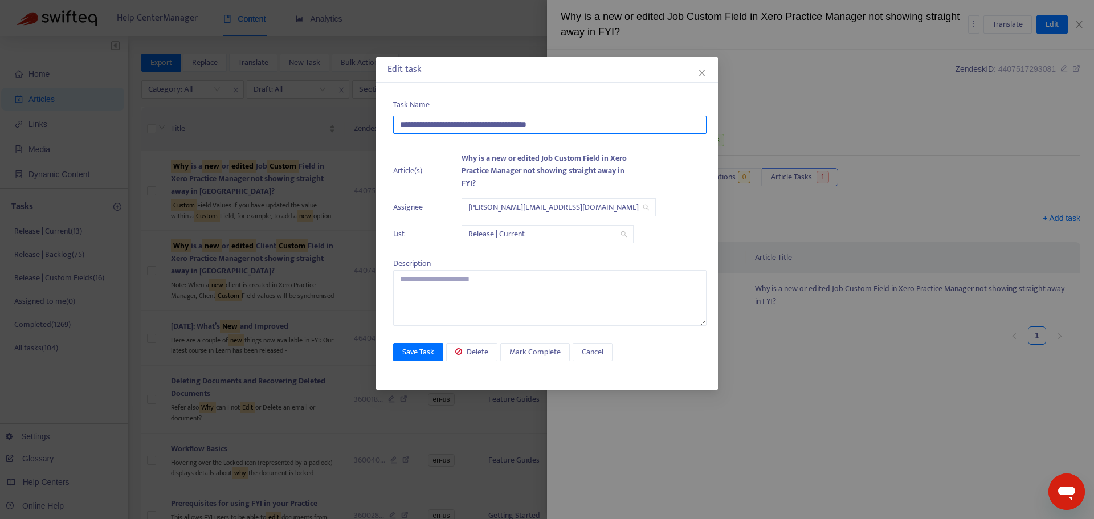
drag, startPoint x: 598, startPoint y: 124, endPoint x: 373, endPoint y: 121, distance: 225.0
click at [373, 121] on div "**********" at bounding box center [547, 259] width 1094 height 519
type input "**********"
click at [413, 353] on span "Save Task" at bounding box center [418, 352] width 32 height 13
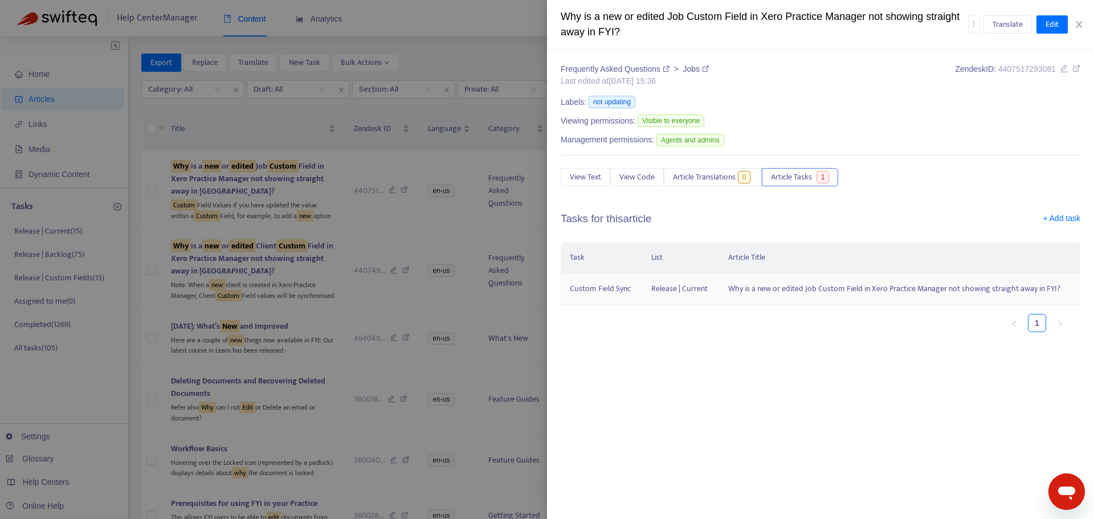
click at [860, 298] on td "Why is a new or edited Job Custom Field in Xero Practice Manager not showing st…" at bounding box center [899, 288] width 361 height 31
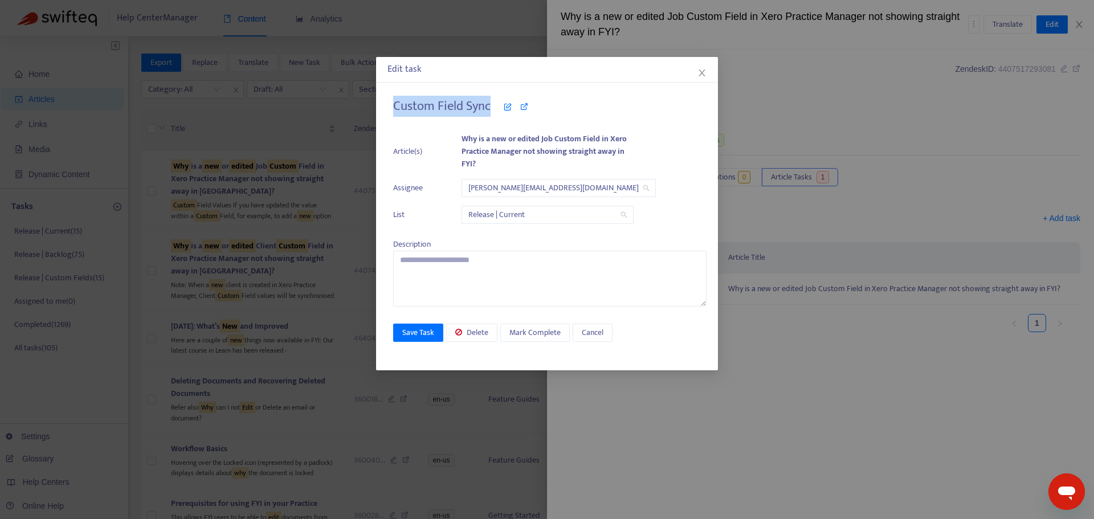
drag, startPoint x: 488, startPoint y: 105, endPoint x: 390, endPoint y: 102, distance: 98.0
click at [390, 101] on div "Custom Field Sync Article(s) Why is a new or edited Job Custom Field in Xero Pr…" at bounding box center [547, 228] width 342 height 283
copy h4 "Custom Field Sync"
click at [698, 74] on icon "close" at bounding box center [701, 72] width 9 height 9
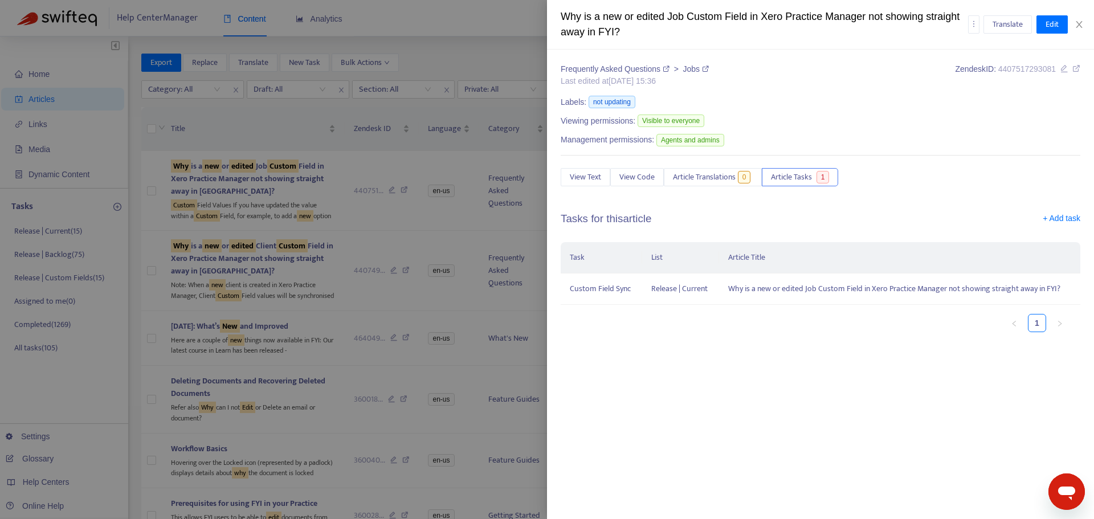
click at [309, 244] on div at bounding box center [547, 259] width 1094 height 519
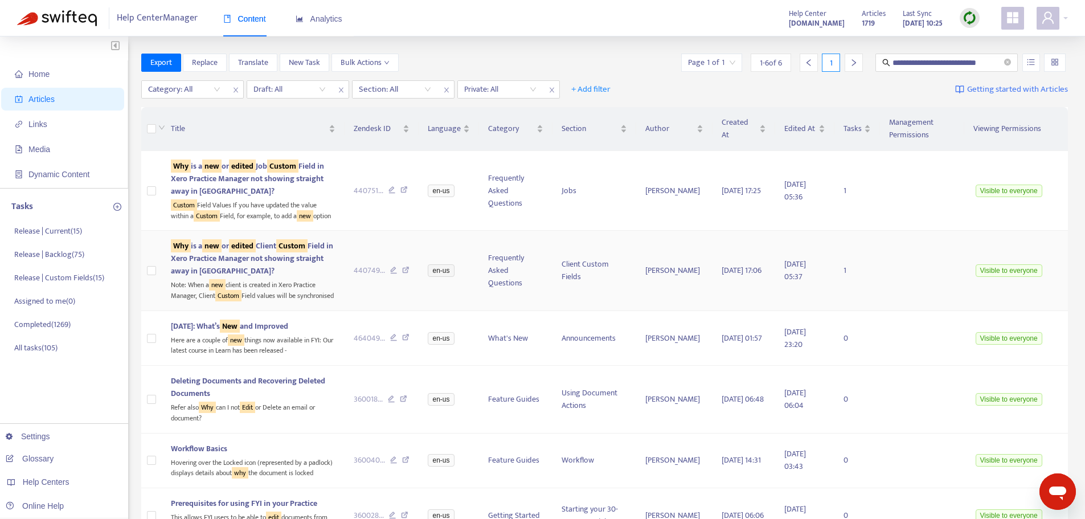
click at [308, 277] on div "Why is a new or edited Client Custom Field in Xero Practice Manager not showing…" at bounding box center [253, 259] width 165 height 38
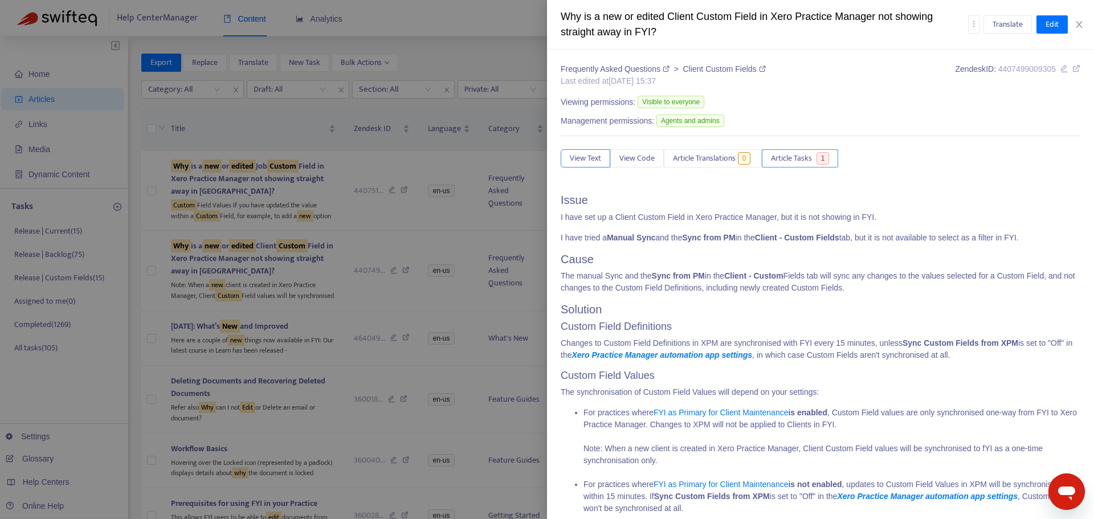
click at [806, 162] on span "Article Tasks" at bounding box center [791, 158] width 41 height 13
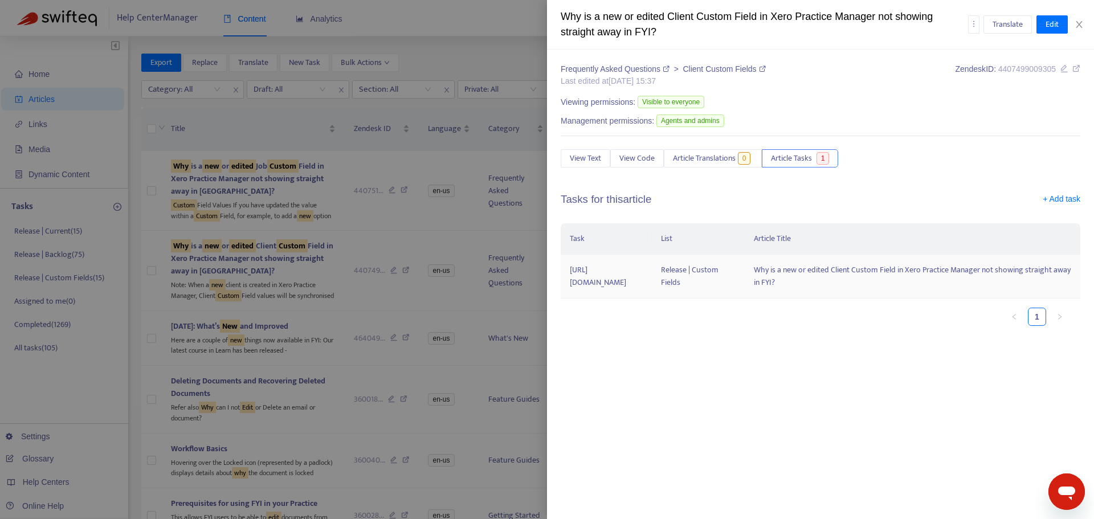
click at [809, 276] on td "Why is a new or edited Client Custom Field in Xero Practice Manager not showing…" at bounding box center [913, 277] width 336 height 44
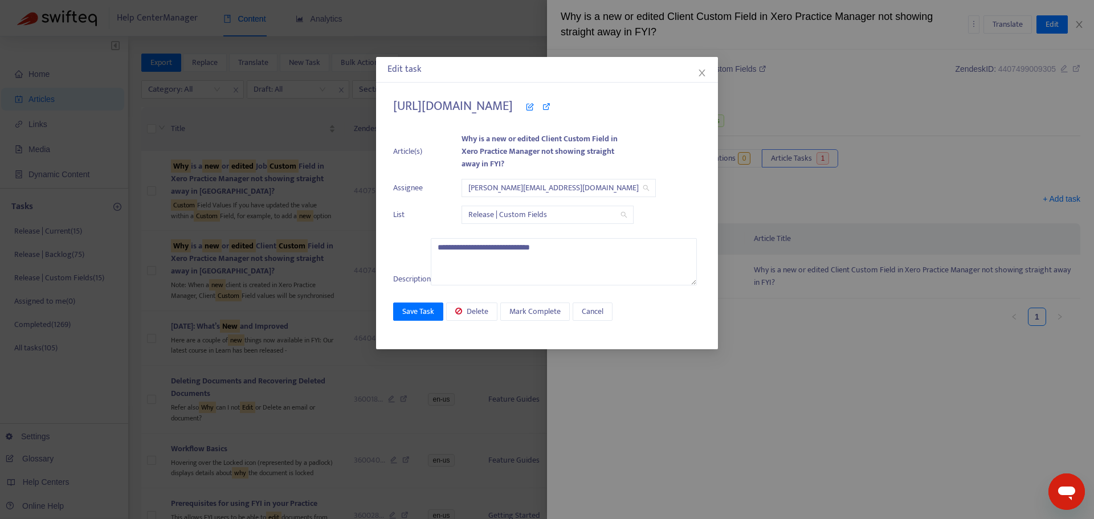
click at [534, 110] on icon at bounding box center [530, 107] width 8 height 8
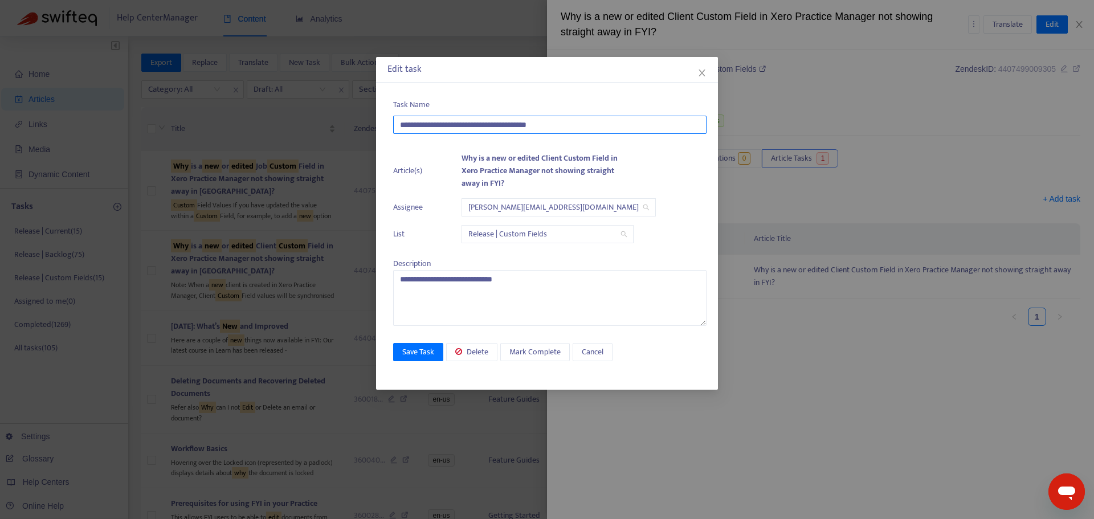
click at [587, 133] on input "**********" at bounding box center [549, 125] width 313 height 18
paste input "text"
type input "**********"
click at [452, 232] on li "List Release | Custom Fields" at bounding box center [549, 234] width 313 height 18
click at [482, 236] on span "Release | Custom Fields" at bounding box center [547, 234] width 158 height 17
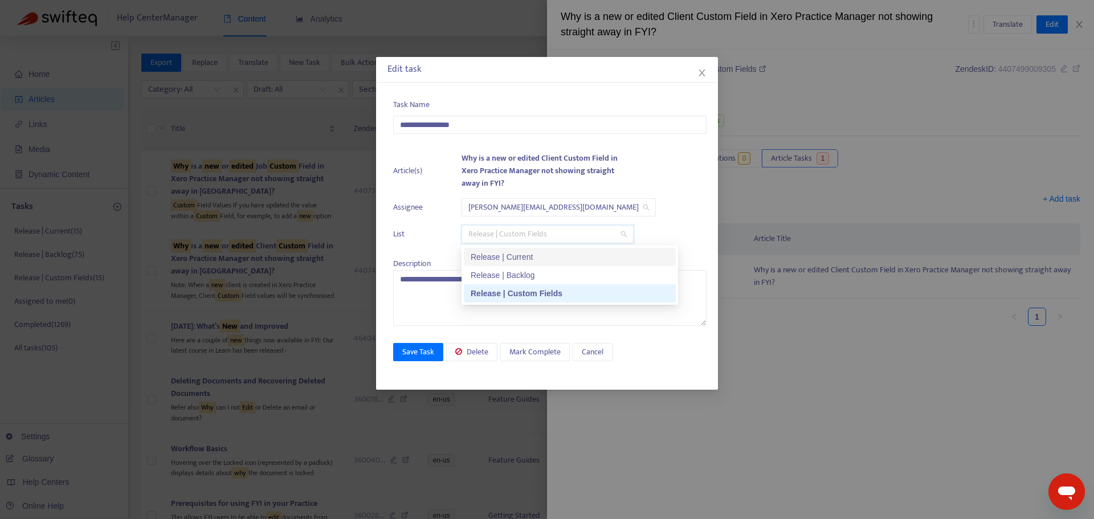
click at [488, 248] on div "Release | Current" at bounding box center [570, 257] width 212 height 18
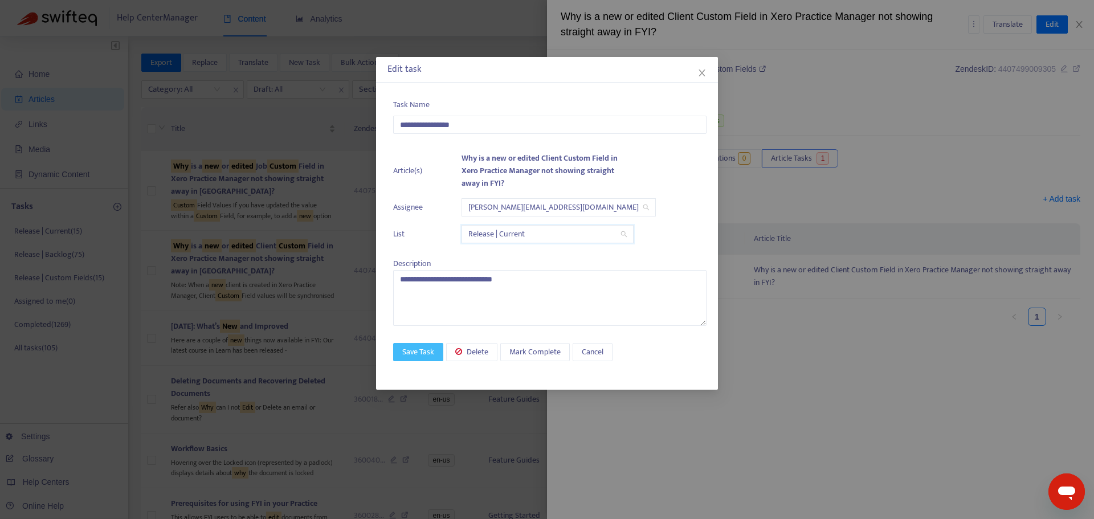
click at [419, 355] on span "Save Task" at bounding box center [418, 352] width 32 height 13
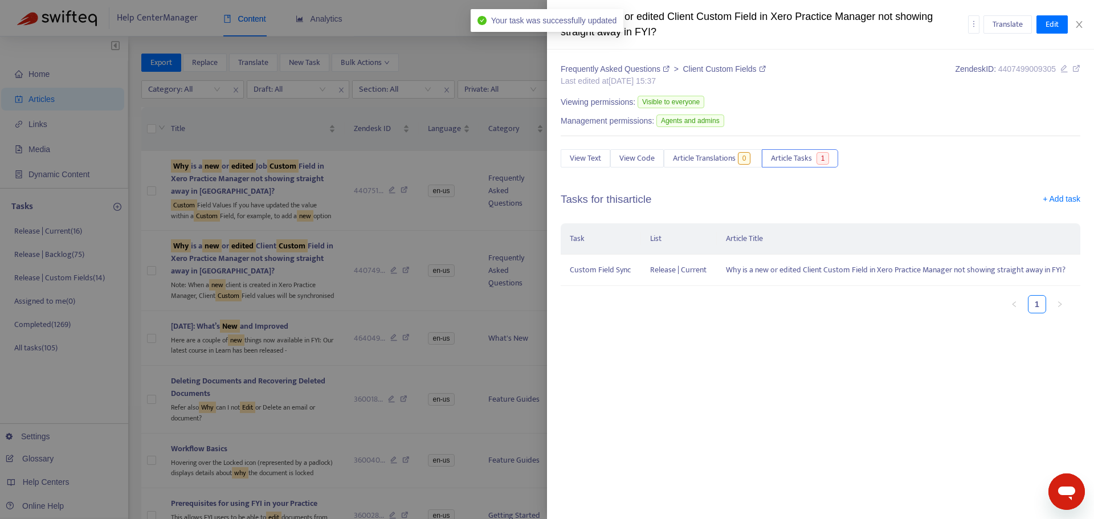
click at [487, 38] on div at bounding box center [547, 259] width 1094 height 519
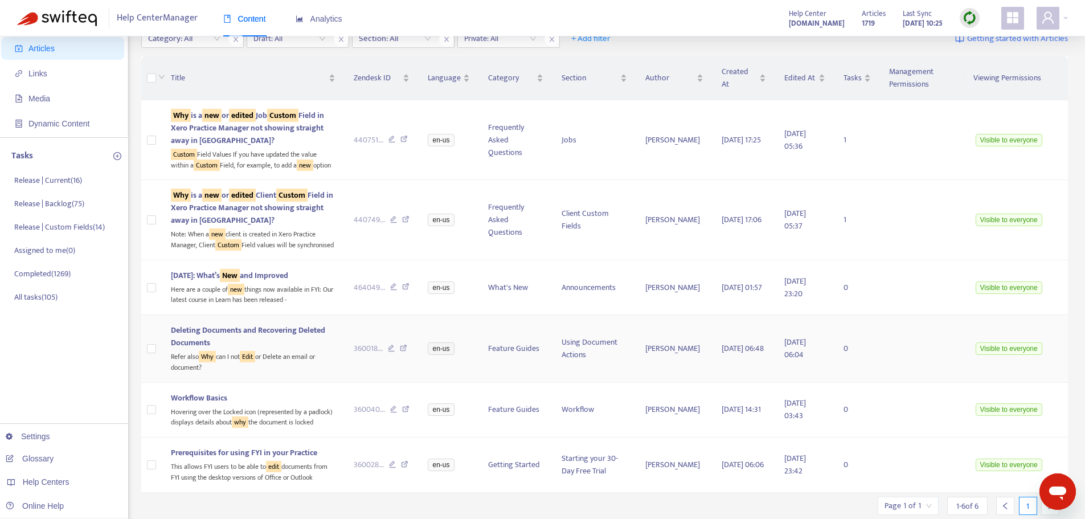
scroll to position [171, 0]
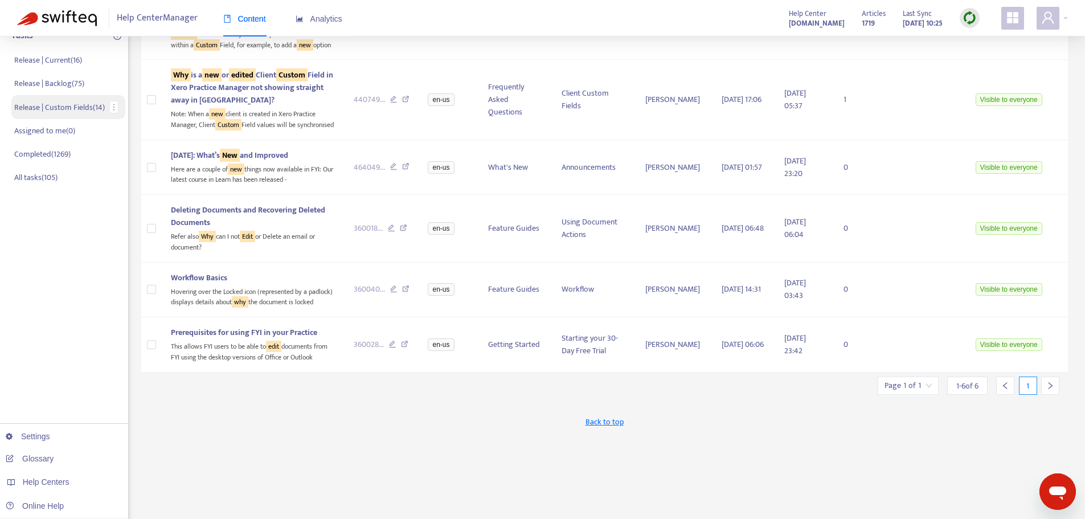
click at [66, 104] on p "Release | Custom Fields ( 14 )" at bounding box center [59, 107] width 91 height 12
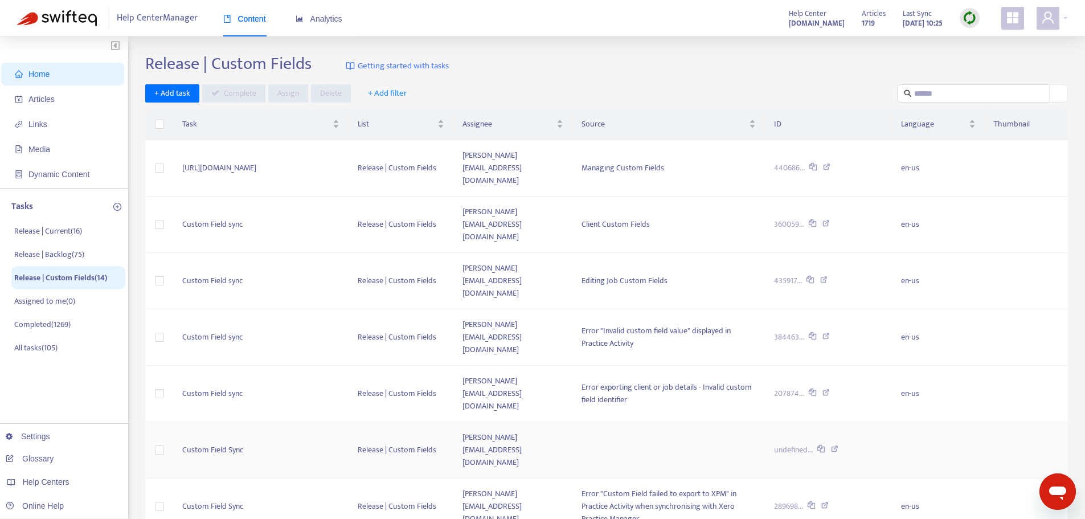
click at [453, 422] on td "Release | Custom Fields" at bounding box center [401, 450] width 105 height 56
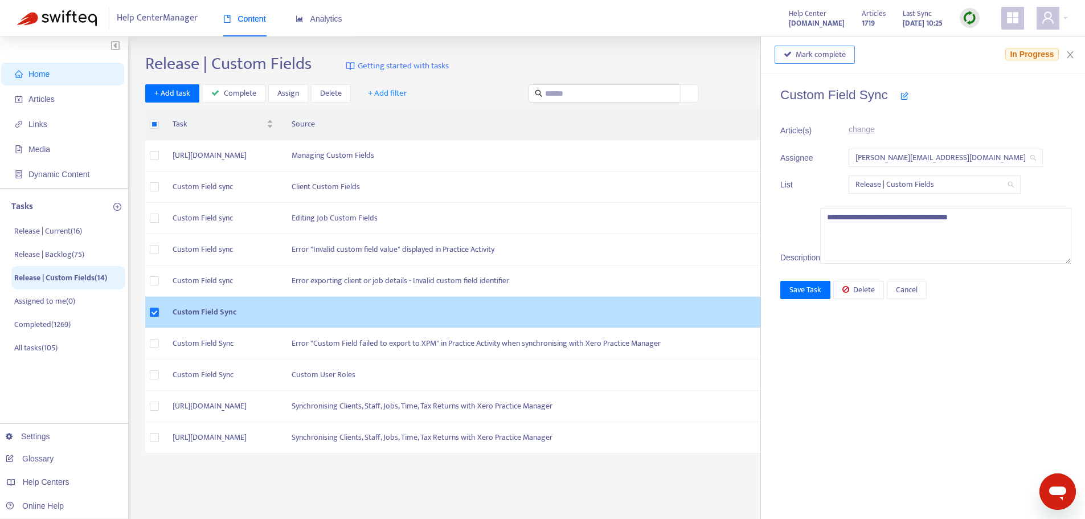
click at [846, 58] on span "Mark complete" at bounding box center [821, 54] width 50 height 13
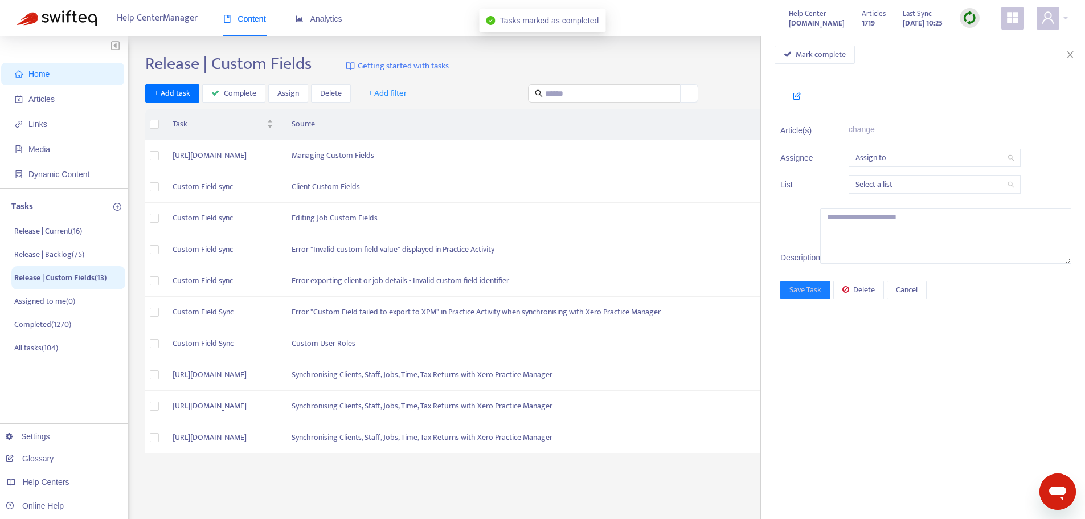
click at [570, 500] on div "Release | Custom Fields Getting started with tasks + Add task Complete Assign D…" at bounding box center [606, 387] width 923 height 666
click at [1065, 50] on button "Close" at bounding box center [1070, 55] width 16 height 11
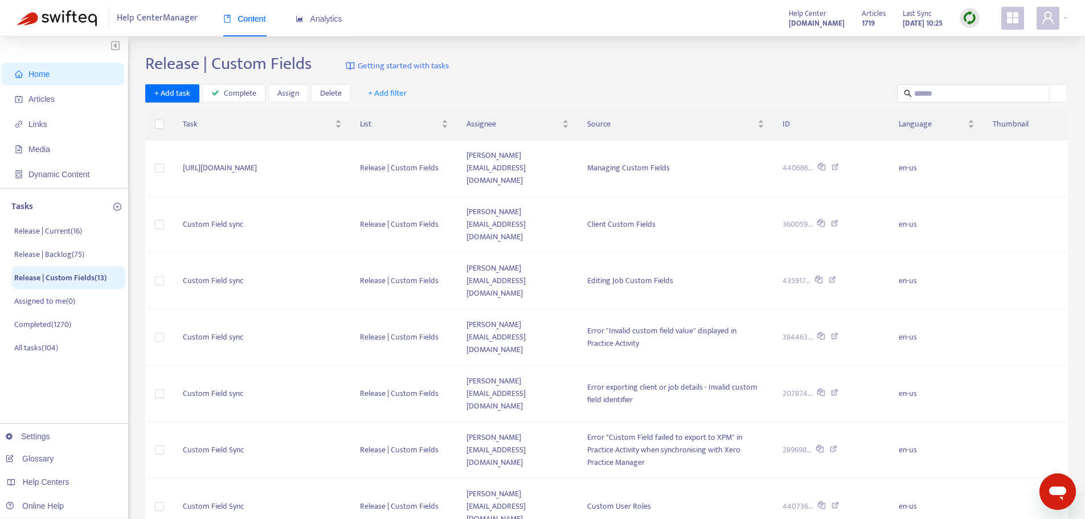
scroll to position [201, 0]
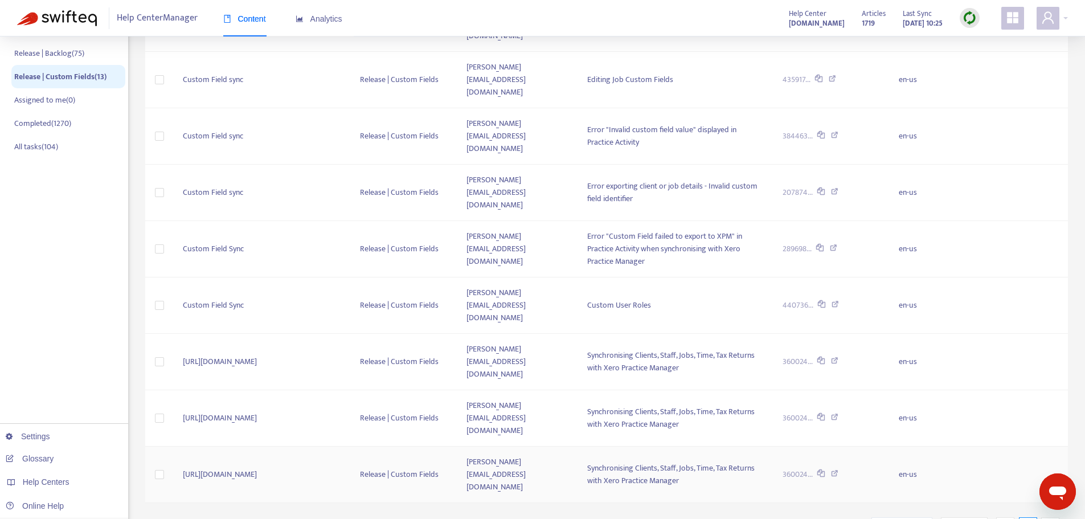
click at [150, 447] on td at bounding box center [159, 475] width 28 height 56
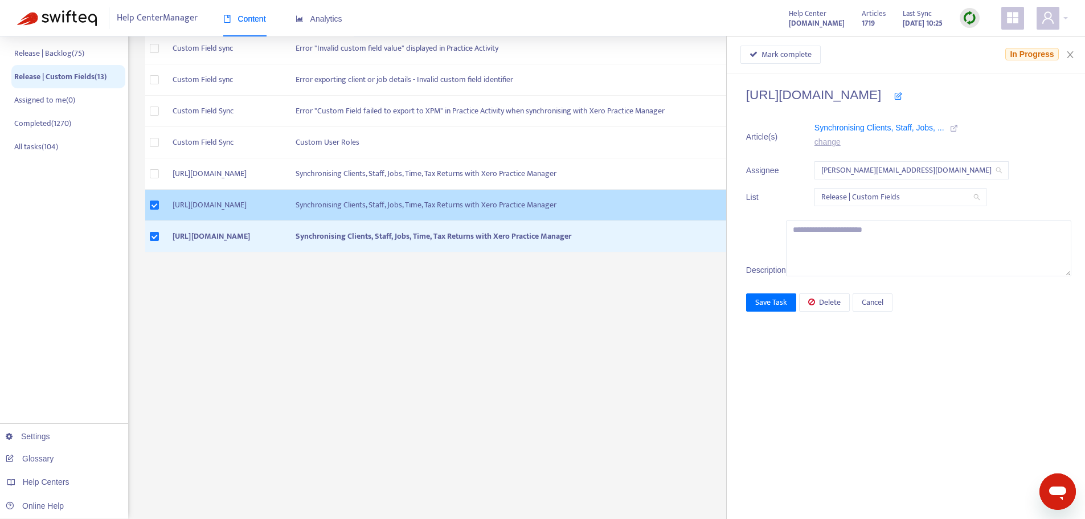
click at [159, 218] on td at bounding box center [154, 205] width 18 height 31
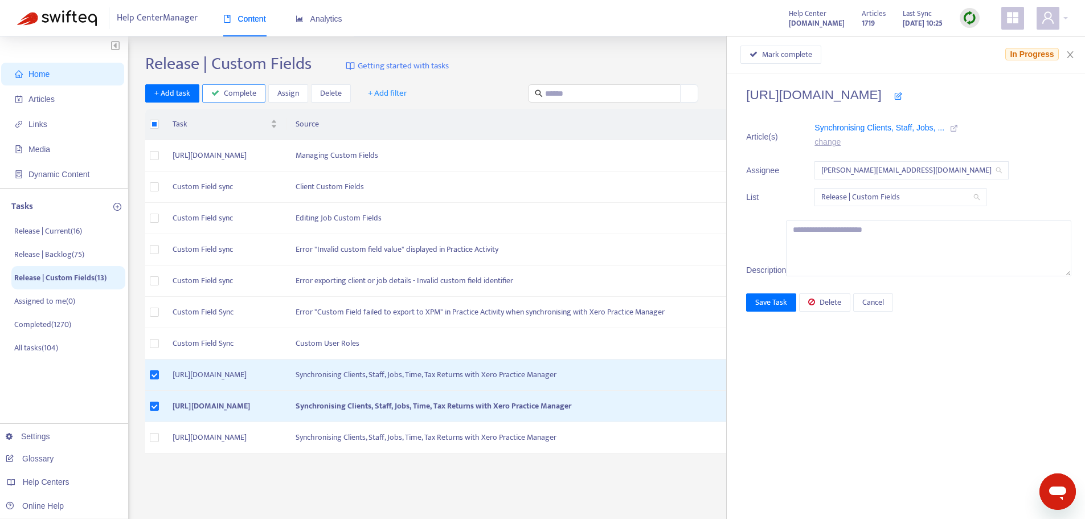
click at [212, 95] on icon "button" at bounding box center [215, 93] width 8 height 8
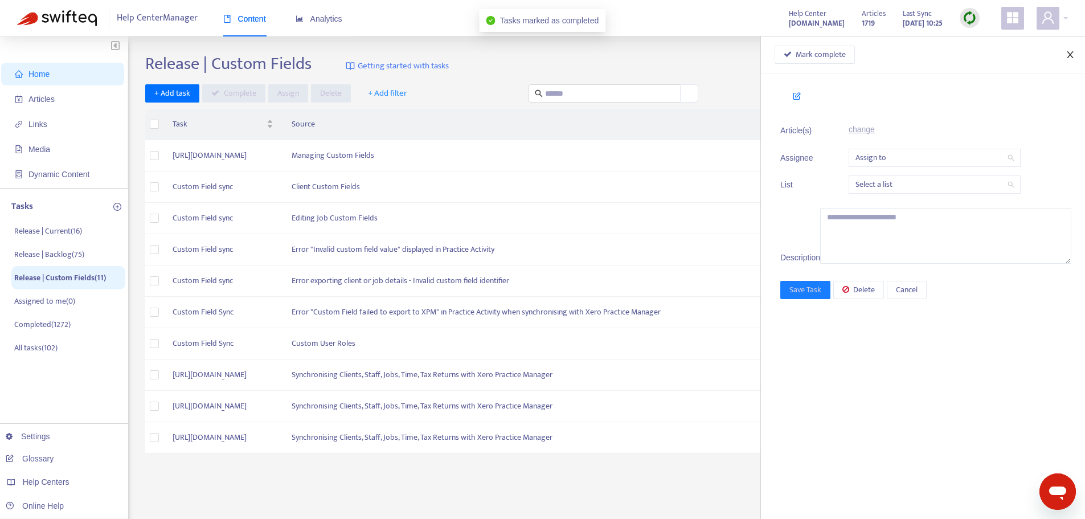
click at [1066, 52] on icon "close" at bounding box center [1070, 54] width 9 height 9
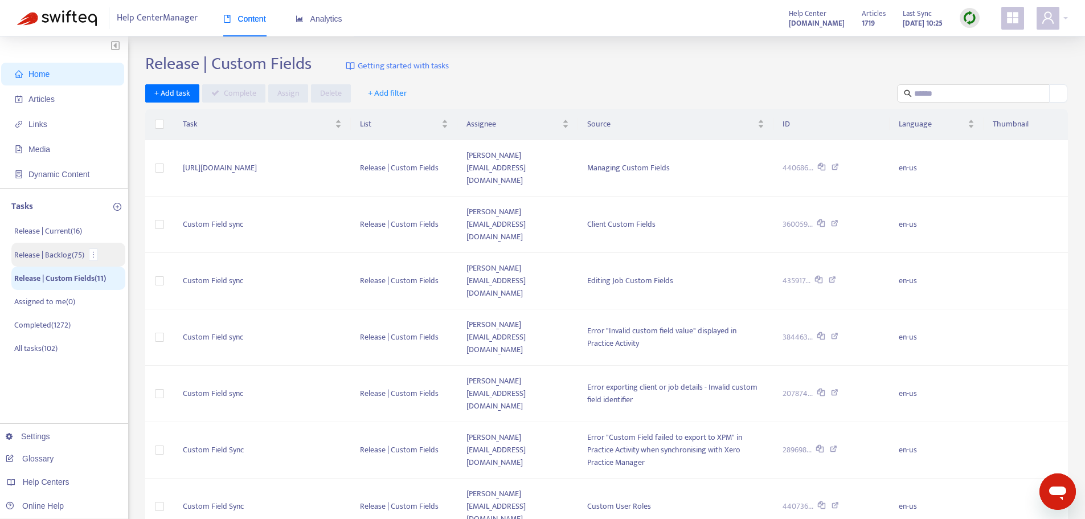
click at [55, 253] on p "Release | Backlog ( 75 )" at bounding box center [49, 255] width 70 height 12
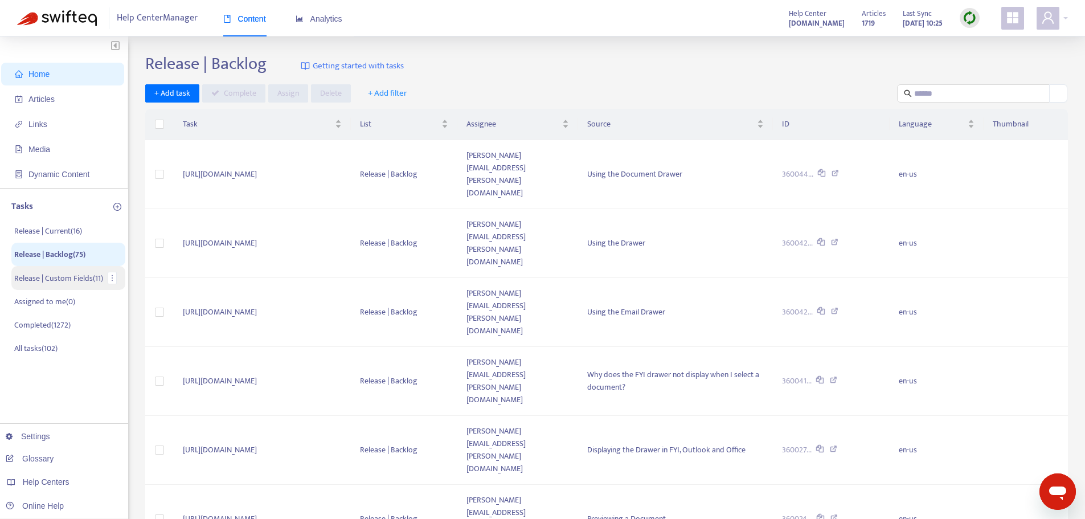
click at [67, 273] on p "Release | Custom Fields ( 11 )" at bounding box center [58, 278] width 89 height 12
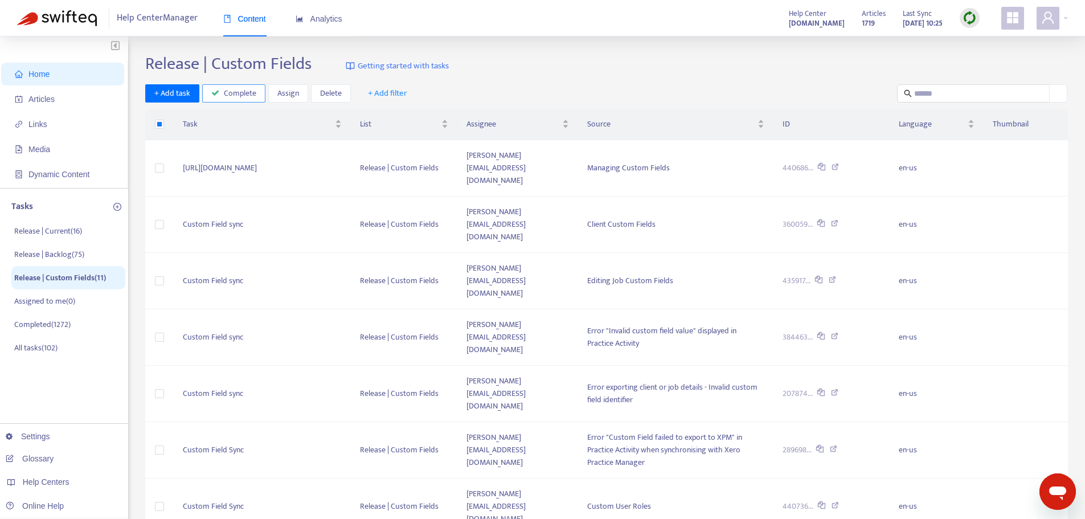
click at [241, 89] on span "Complete" at bounding box center [240, 93] width 32 height 13
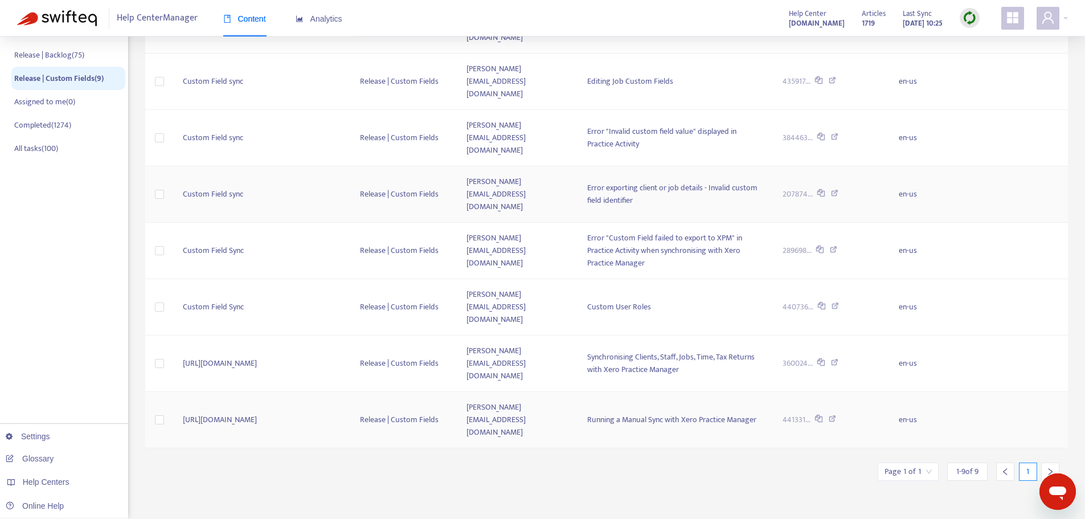
scroll to position [201, 0]
click at [529, 379] on div "Release | Custom Fields Getting started with tasks + Add task Complete Assign D…" at bounding box center [606, 185] width 923 height 666
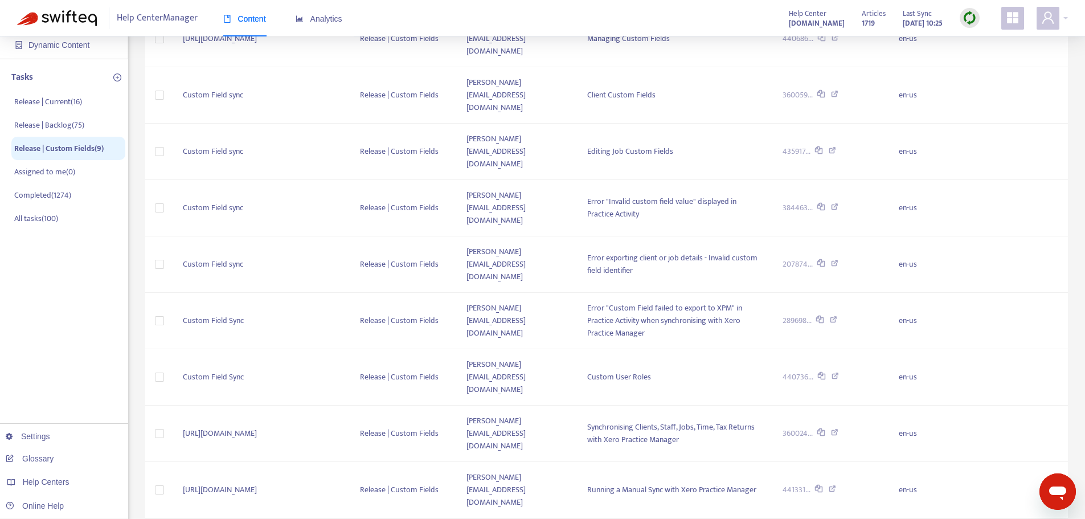
scroll to position [87, 0]
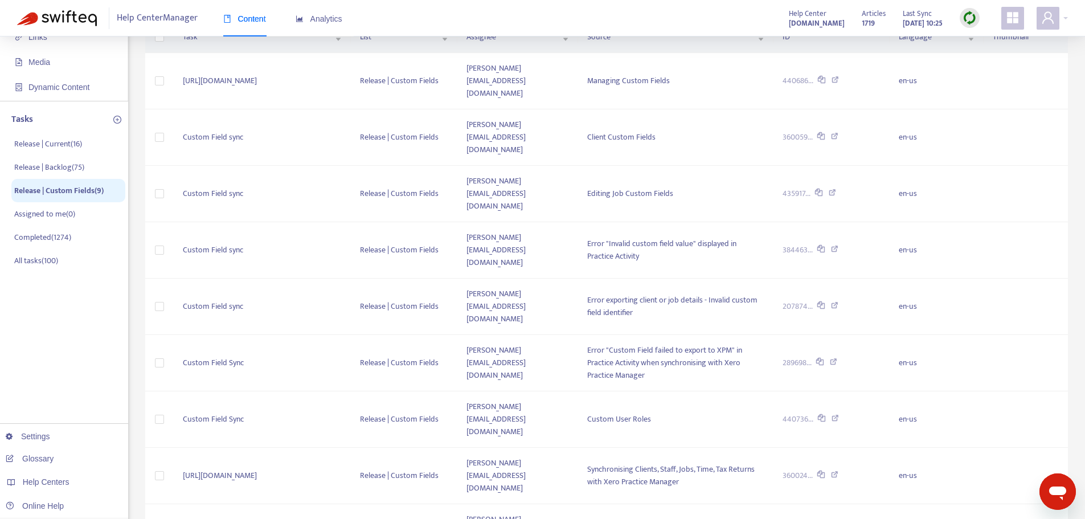
click at [232, 448] on div "Release | Custom Fields Getting started with tasks + Add task Complete Assign D…" at bounding box center [606, 299] width 923 height 666
click at [319, 418] on div "Release | Custom Fields Getting started with tasks + Add task Complete Assign D…" at bounding box center [606, 299] width 923 height 666
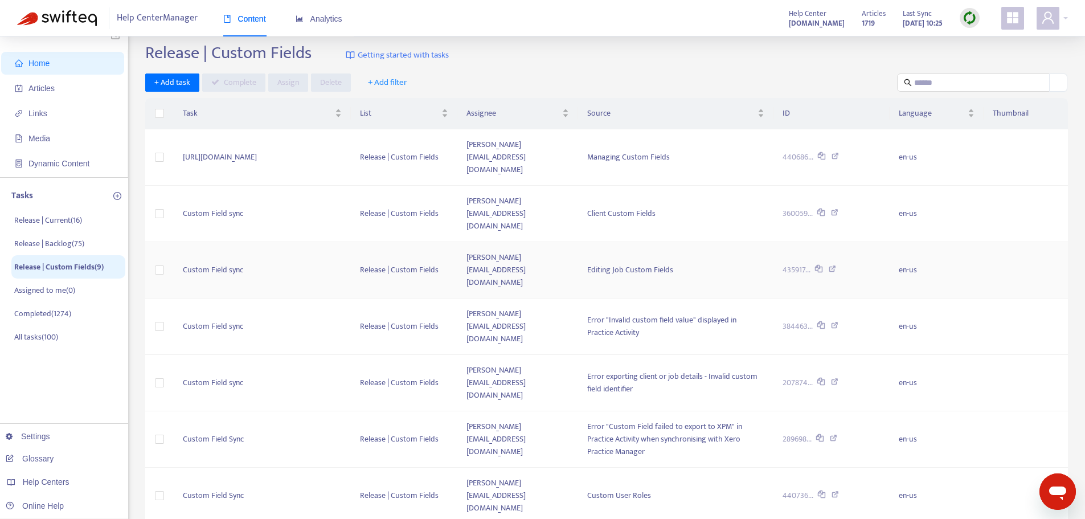
scroll to position [0, 0]
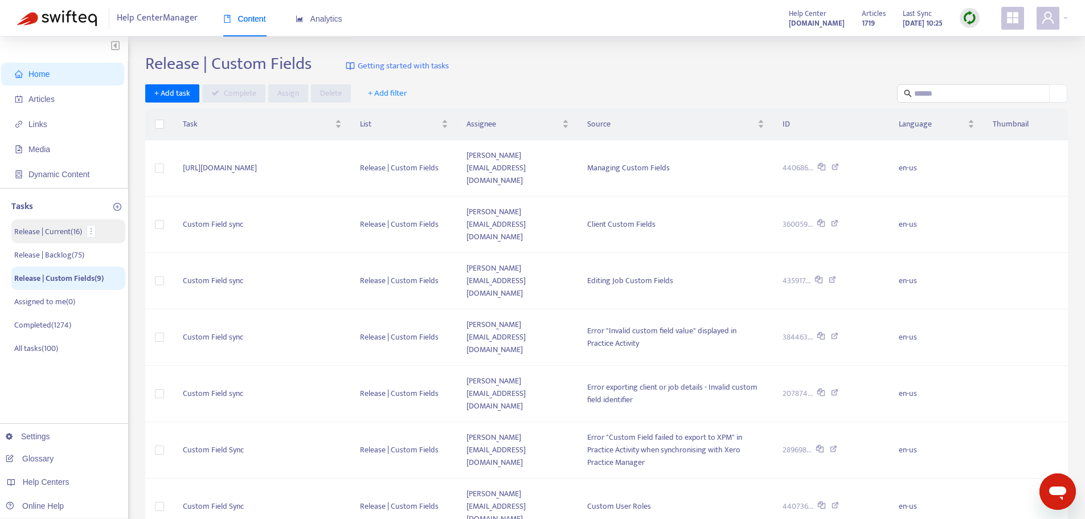
click at [59, 231] on p "Release | Current ( 16 )" at bounding box center [48, 232] width 68 height 12
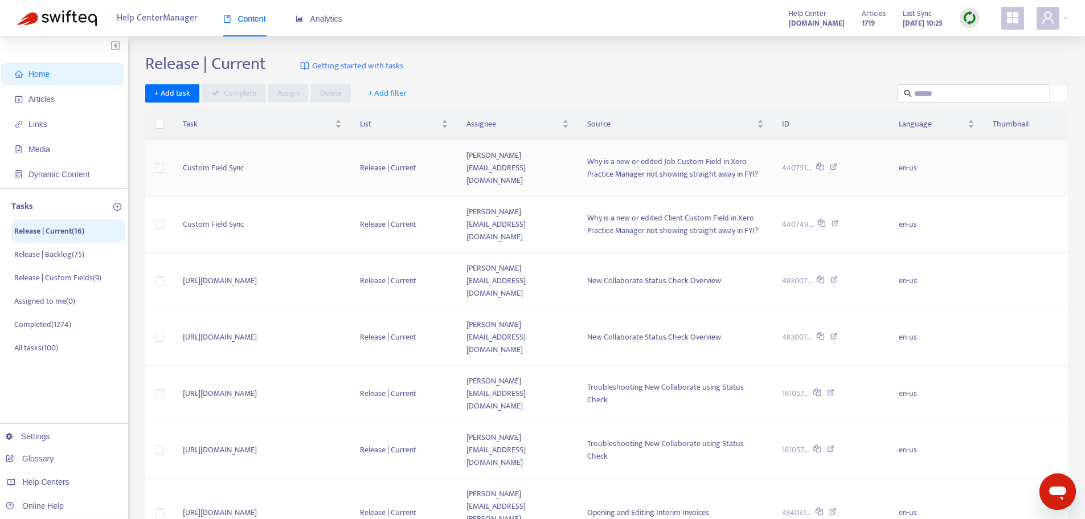
click at [285, 169] on td "Custom Field Sync" at bounding box center [262, 168] width 177 height 56
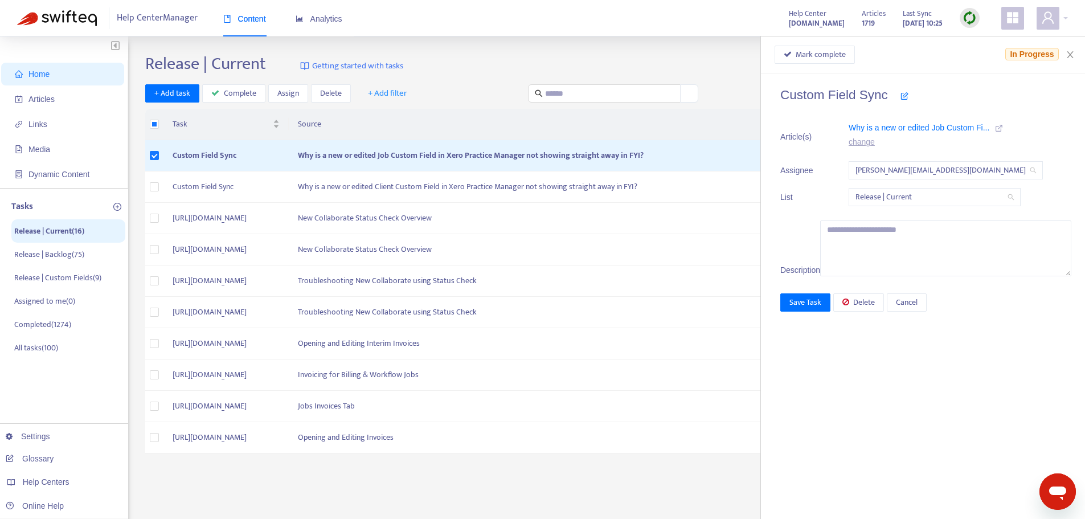
click at [942, 195] on span "Release | Current" at bounding box center [935, 197] width 158 height 17
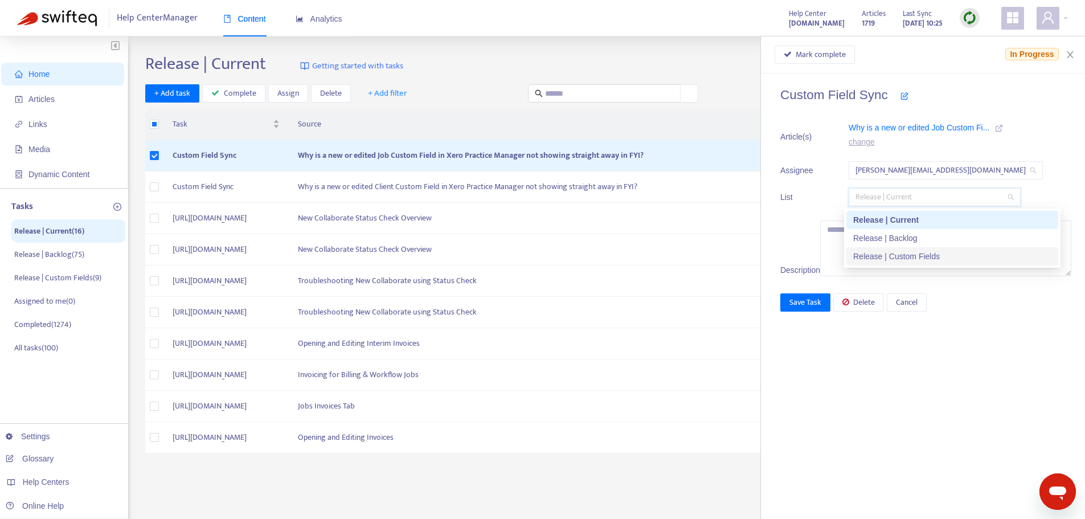
click at [923, 256] on div "Release | Custom Fields" at bounding box center [952, 256] width 198 height 13
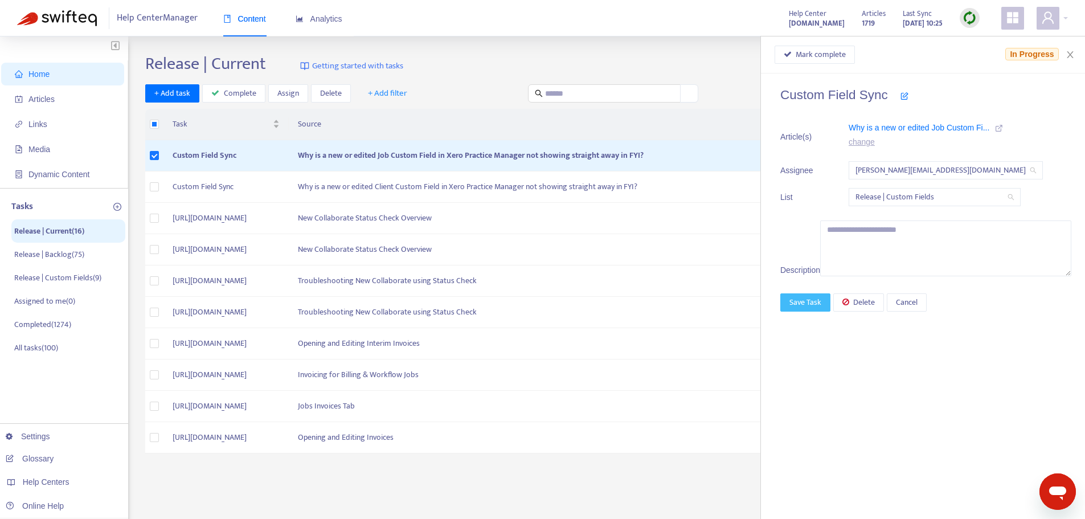
click at [831, 312] on button "Save Task" at bounding box center [805, 302] width 50 height 18
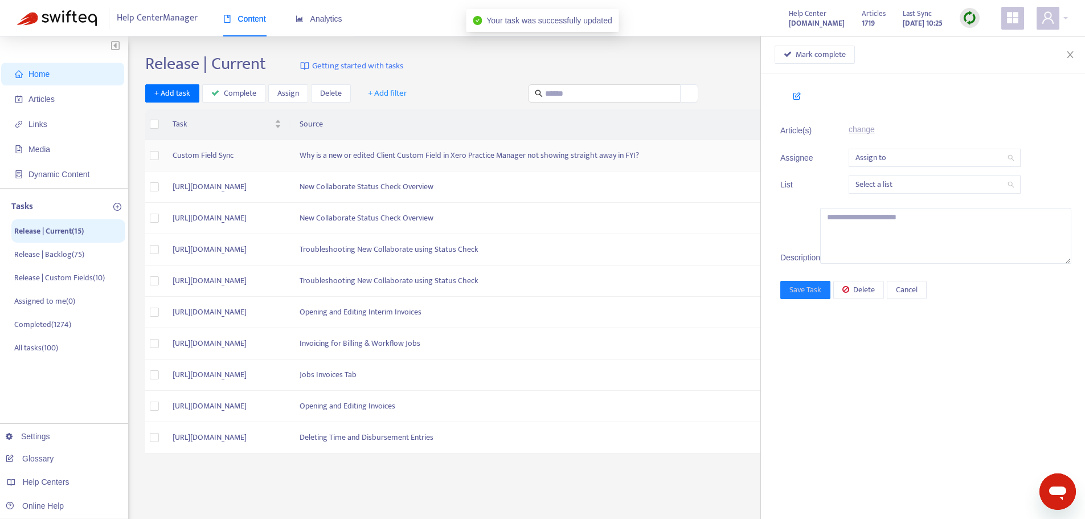
click at [485, 144] on td "Why is a new or edited Client Custom Field in Xero Practice Manager not showing…" at bounding box center [537, 155] width 493 height 31
type textarea "**********"
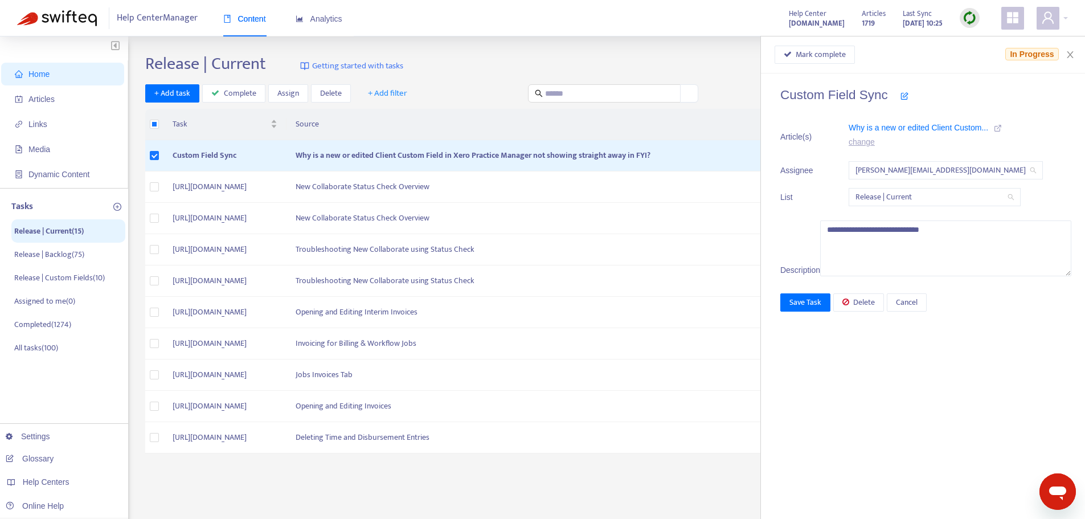
click at [931, 195] on span "Release | Current" at bounding box center [935, 197] width 158 height 17
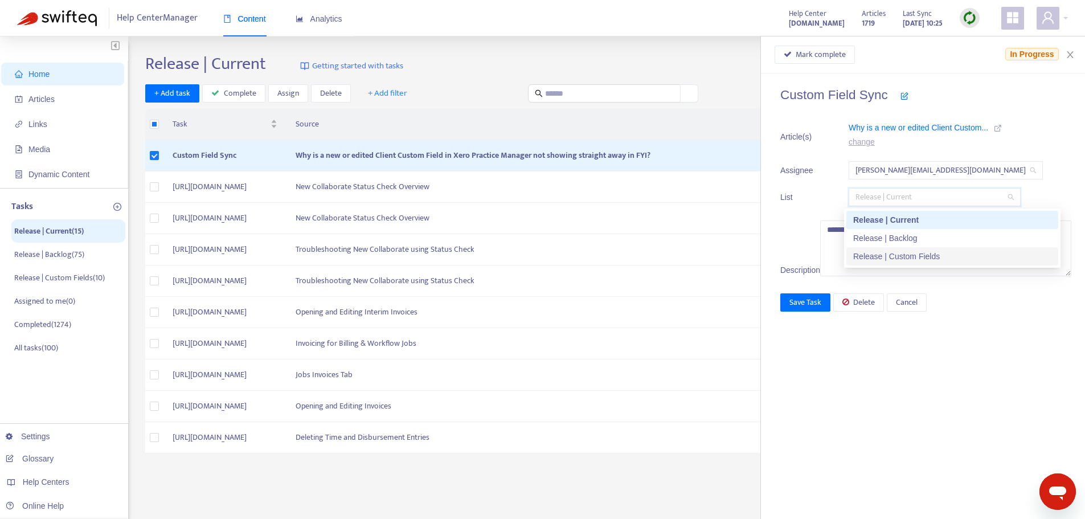
click at [921, 257] on div "Release | Custom Fields" at bounding box center [952, 256] width 198 height 13
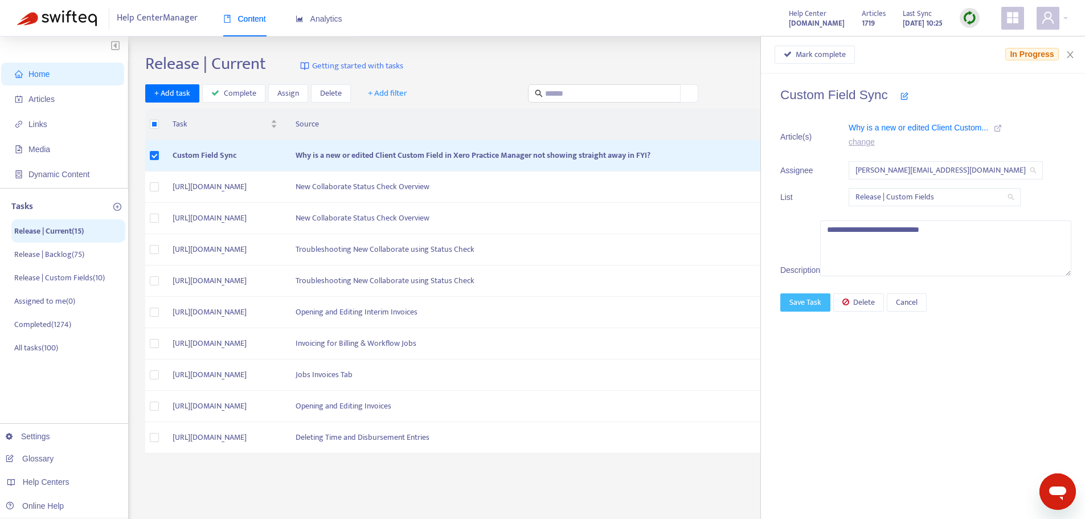
click at [831, 312] on button "Save Task" at bounding box center [805, 302] width 50 height 18
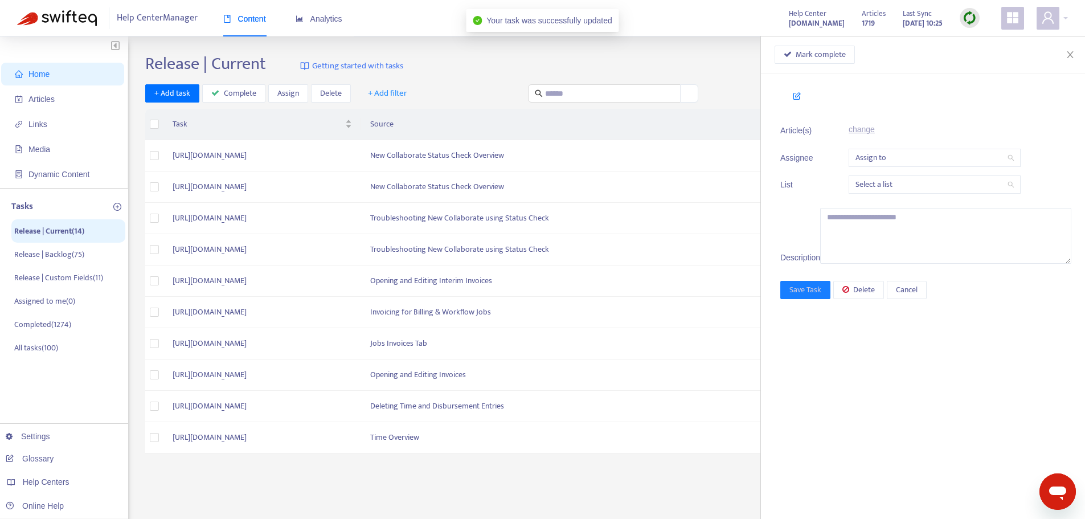
click at [463, 91] on div "+ Add task Complete Assign Delete + Add filter" at bounding box center [422, 93] width 554 height 19
click at [1066, 55] on icon "close" at bounding box center [1070, 54] width 9 height 9
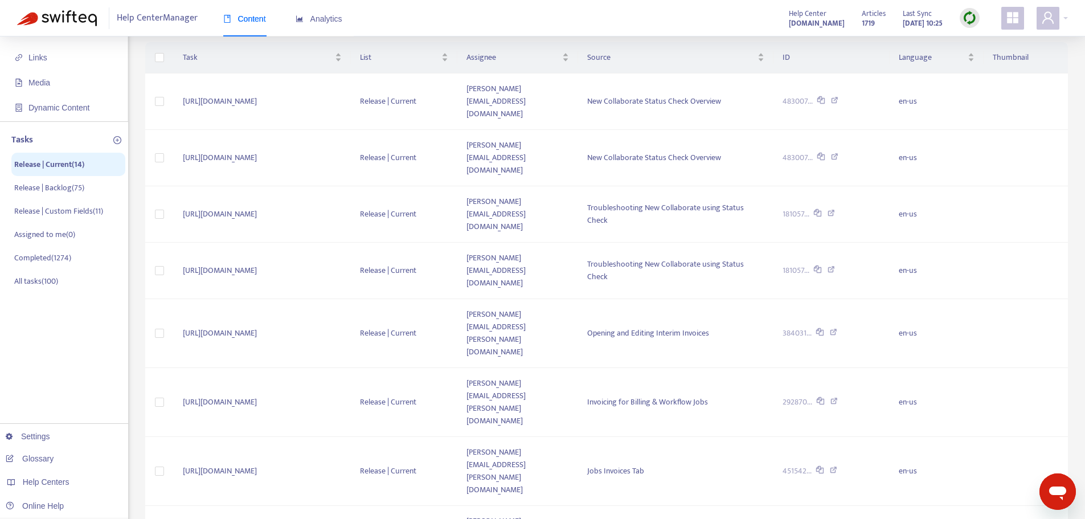
scroll to position [201, 0]
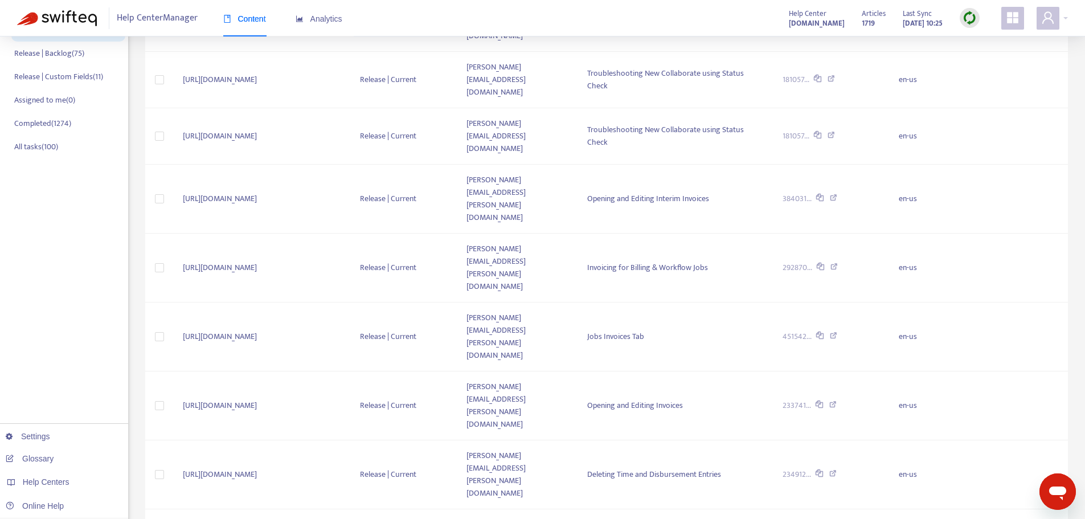
click at [873, 362] on span "10" at bounding box center [874, 359] width 72 height 17
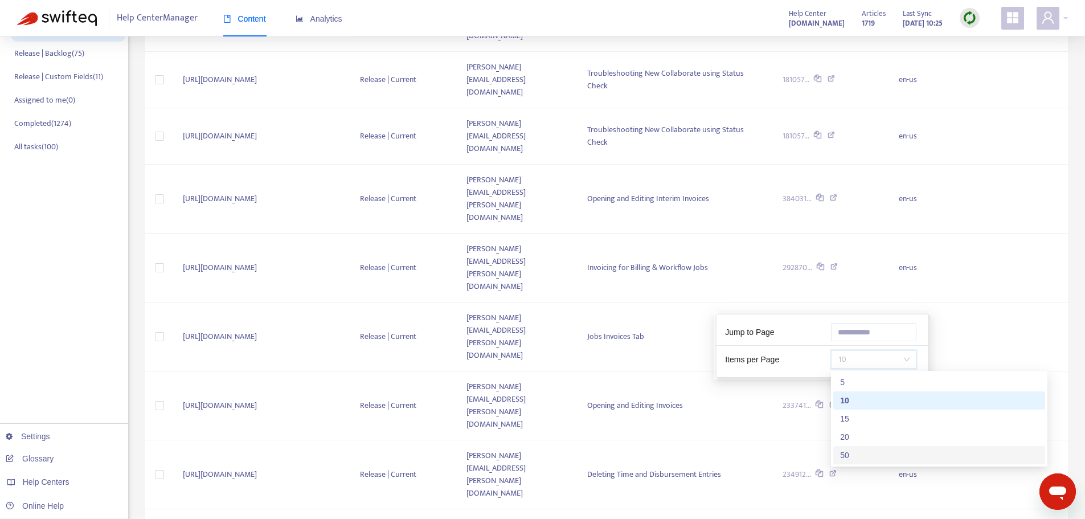
click at [871, 448] on div "50" at bounding box center [939, 455] width 212 height 18
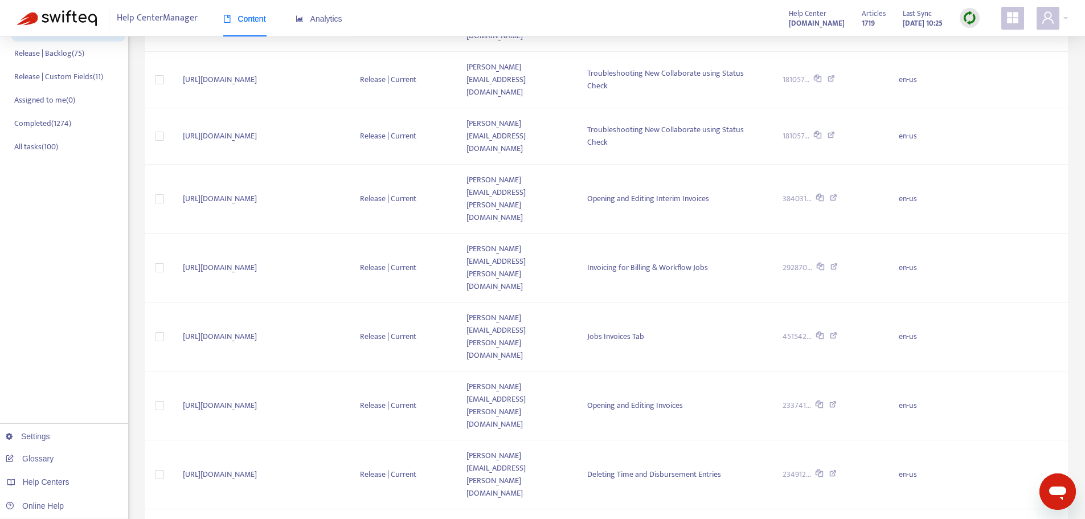
click at [681, 469] on div "Release | Current Getting started with tasks + Add task Complete Assign Delete …" at bounding box center [606, 362] width 923 height 1021
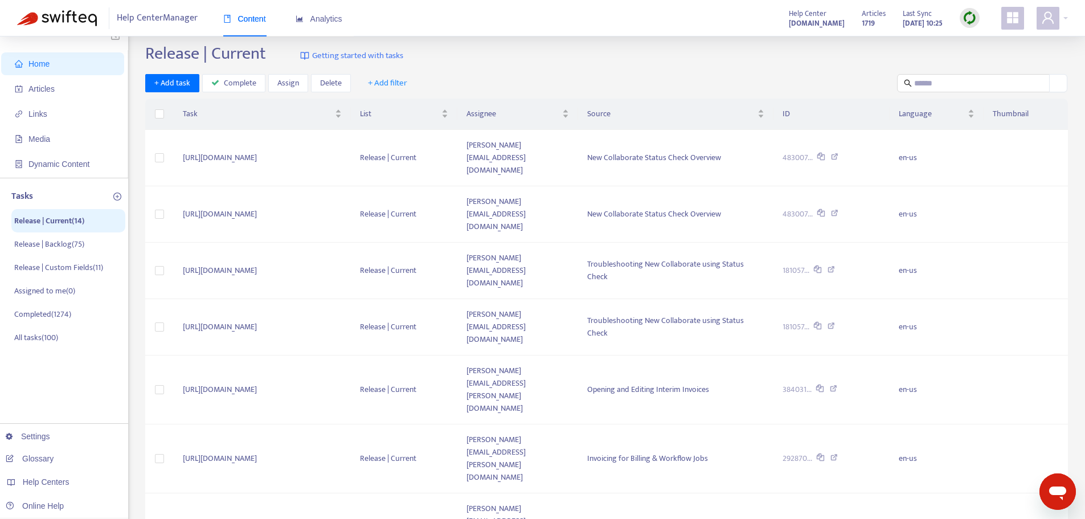
scroll to position [0, 0]
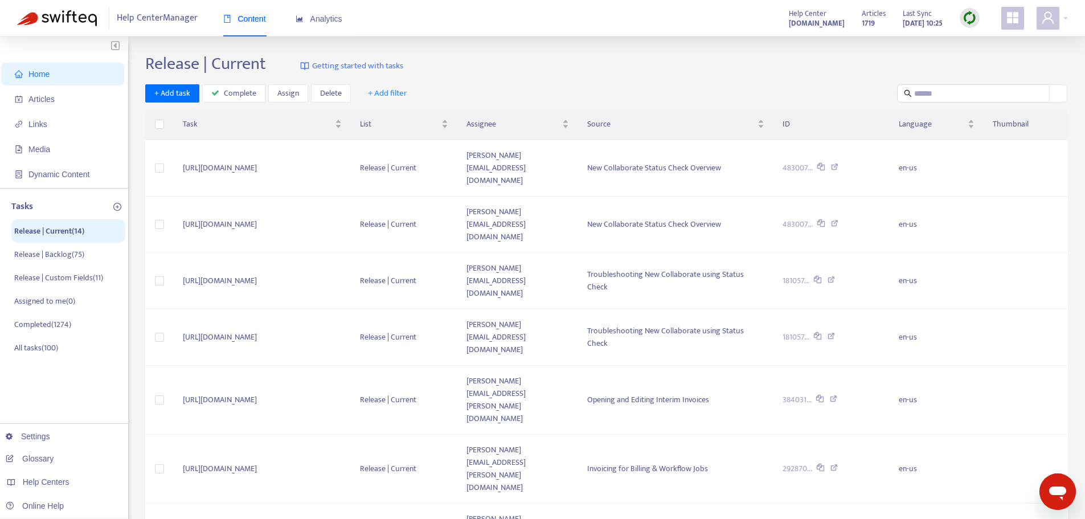
click at [718, 70] on div "Release | Current Getting started with tasks" at bounding box center [606, 66] width 923 height 25
click at [773, 76] on div "Release | Current Getting started with tasks" at bounding box center [606, 66] width 923 height 25
click at [554, 54] on div "Release | Current Getting started with tasks" at bounding box center [606, 66] width 923 height 25
